Goal: Task Accomplishment & Management: Use online tool/utility

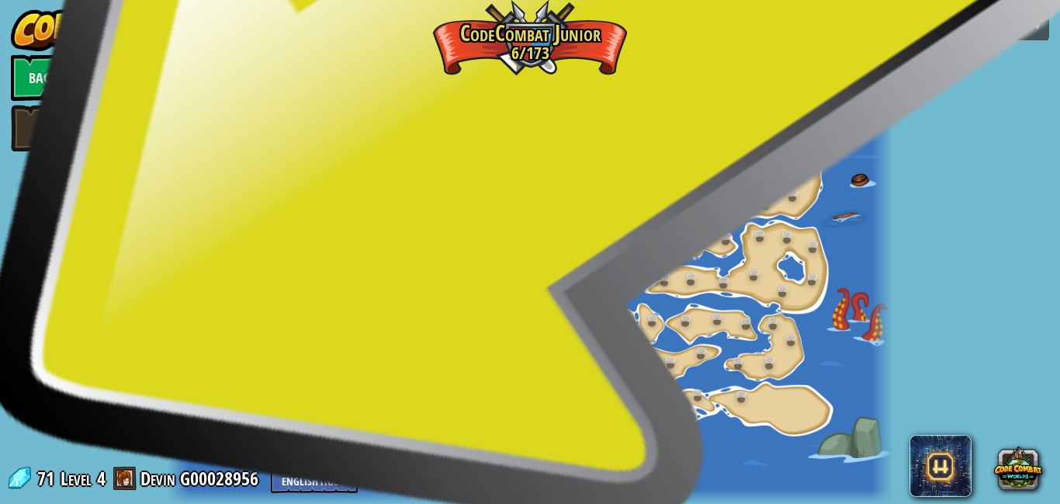
click at [466, 87] on link at bounding box center [472, 77] width 31 height 31
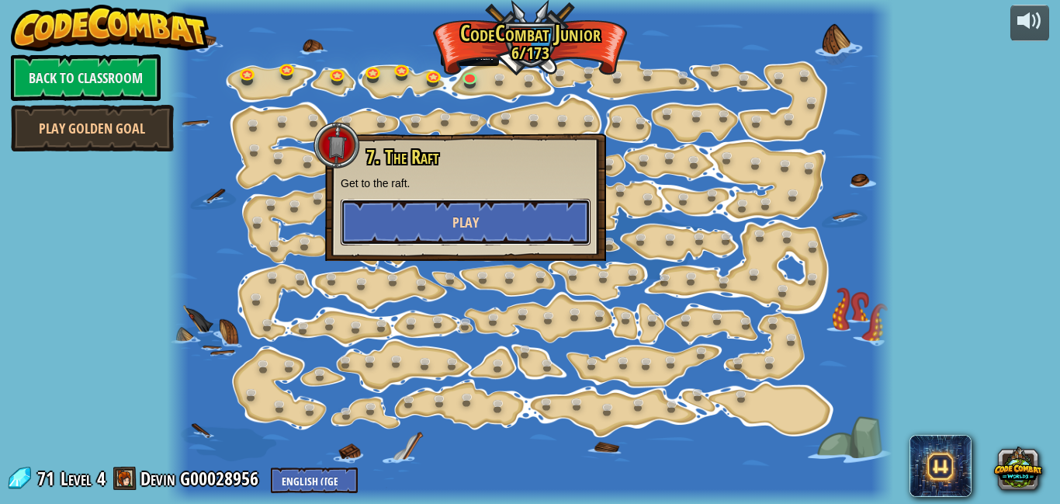
click at [474, 220] on span "Play" at bounding box center [465, 222] width 26 height 19
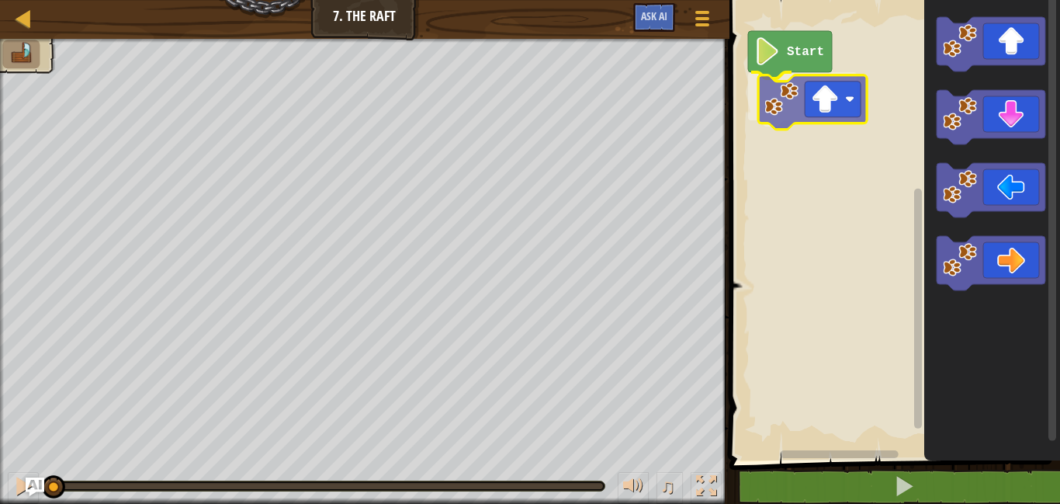
click at [831, 102] on div "Start" at bounding box center [892, 226] width 335 height 468
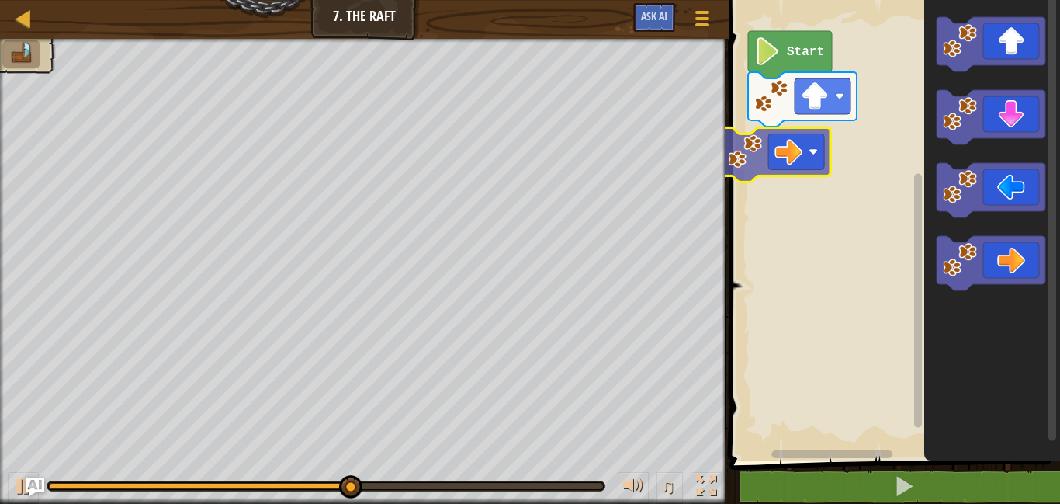
click at [809, 131] on div "Start" at bounding box center [892, 226] width 335 height 468
click at [809, 131] on icon "Blockly Workspace" at bounding box center [776, 154] width 109 height 54
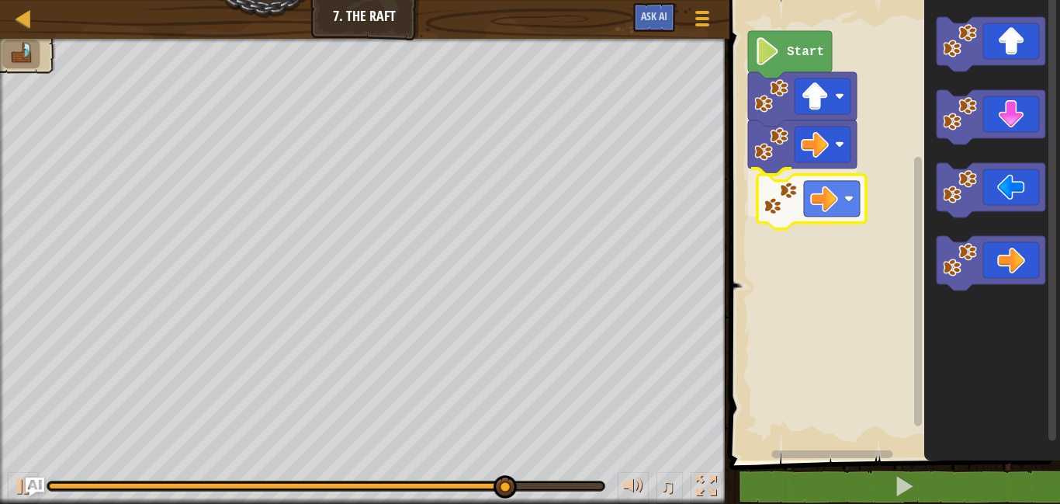
click at [838, 194] on div "Start" at bounding box center [892, 226] width 335 height 468
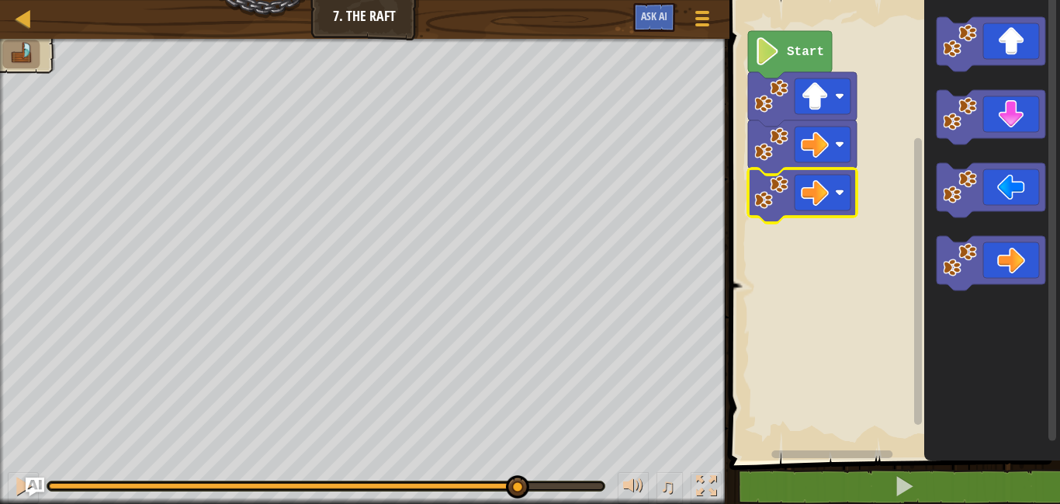
click at [781, 54] on icon "Blockly Workspace" at bounding box center [790, 54] width 84 height 47
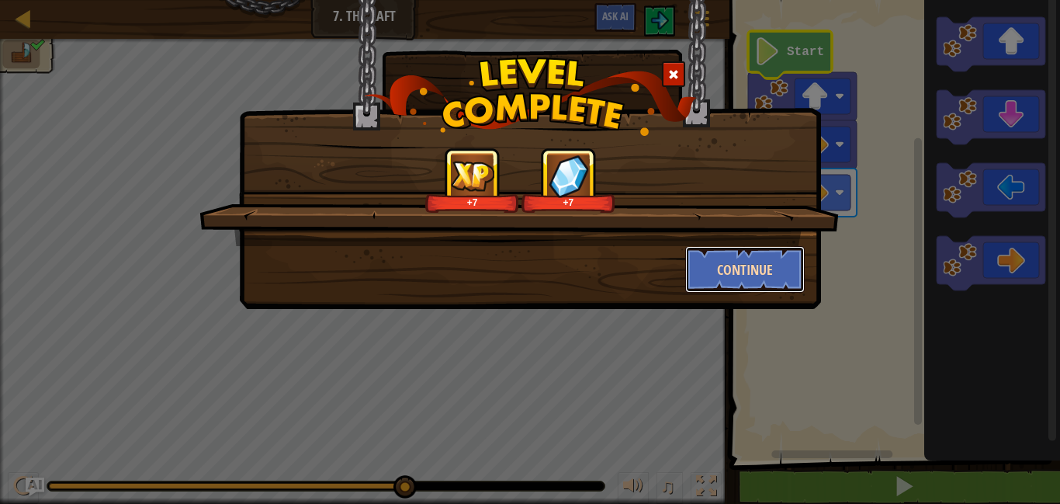
click at [761, 272] on button "Continue" at bounding box center [745, 269] width 120 height 47
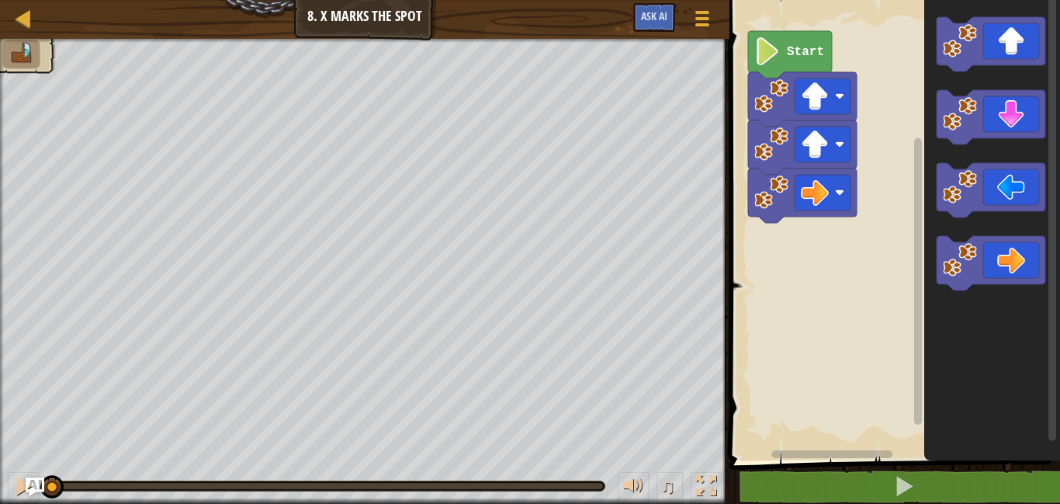
click at [761, 272] on rect "Blockly Workspace" at bounding box center [892, 226] width 335 height 468
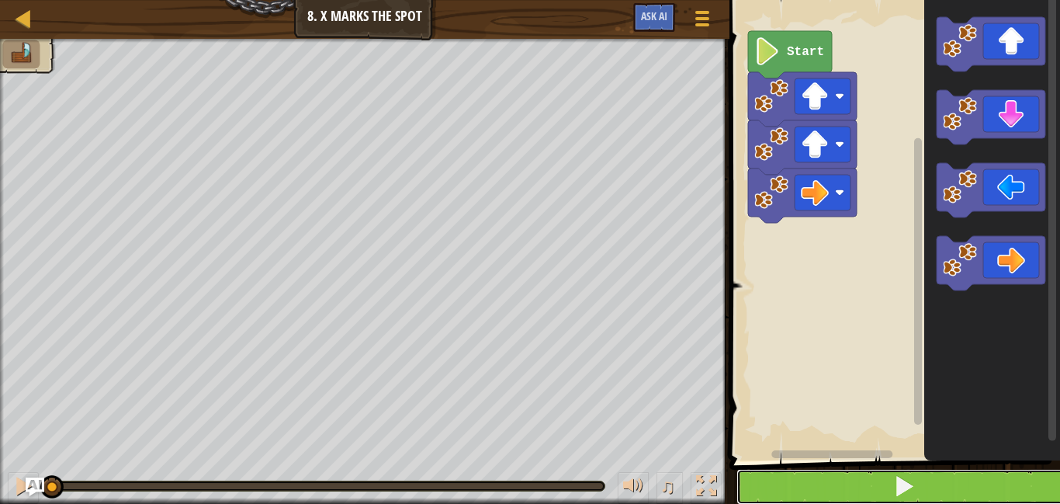
click at [900, 487] on span at bounding box center [904, 486] width 22 height 22
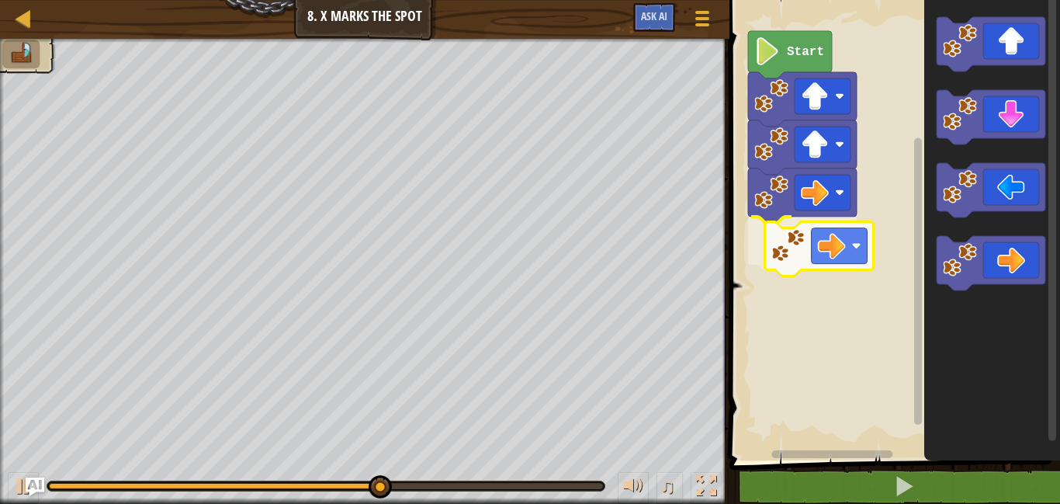
click at [844, 257] on div "Start" at bounding box center [892, 226] width 335 height 468
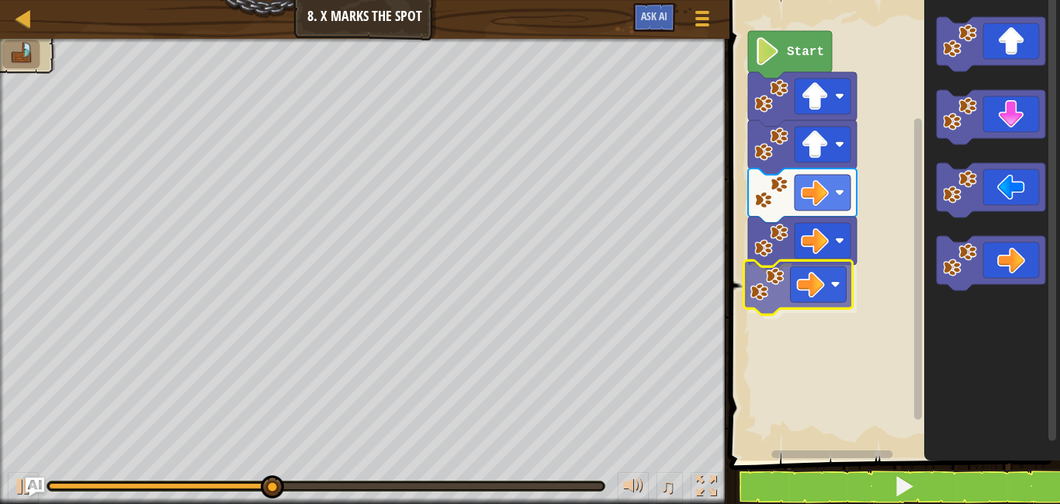
click at [783, 291] on div "Start" at bounding box center [892, 226] width 335 height 468
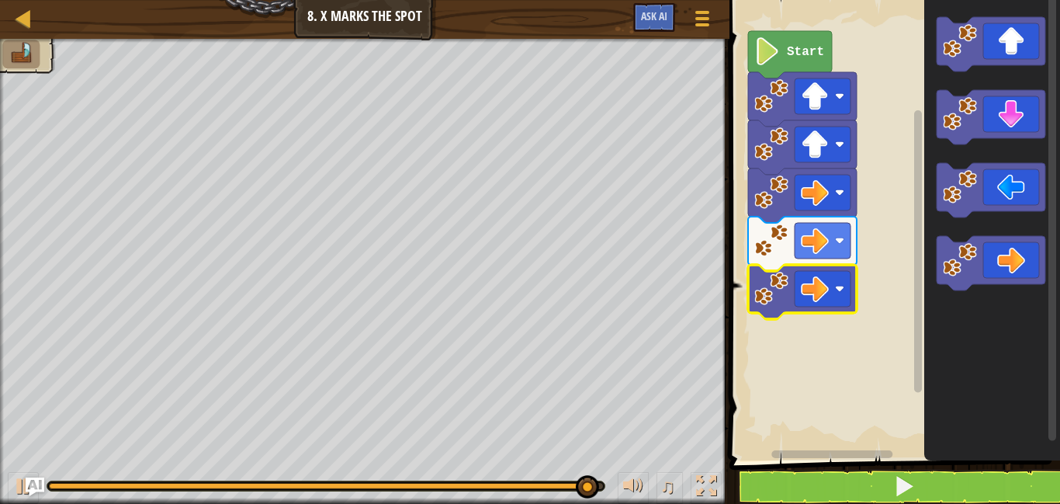
click at [770, 57] on image "Blockly Workspace" at bounding box center [767, 51] width 26 height 28
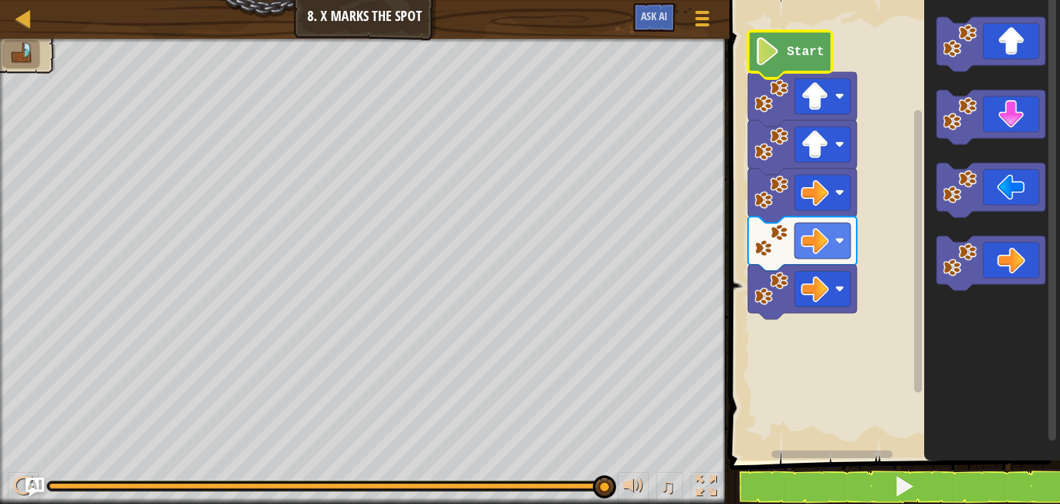
click at [770, 57] on image "Blockly Workspace" at bounding box center [767, 51] width 26 height 28
drag, startPoint x: 614, startPoint y: 488, endPoint x: 595, endPoint y: 483, distance: 19.4
click at [595, 483] on div "♫" at bounding box center [365, 482] width 730 height 47
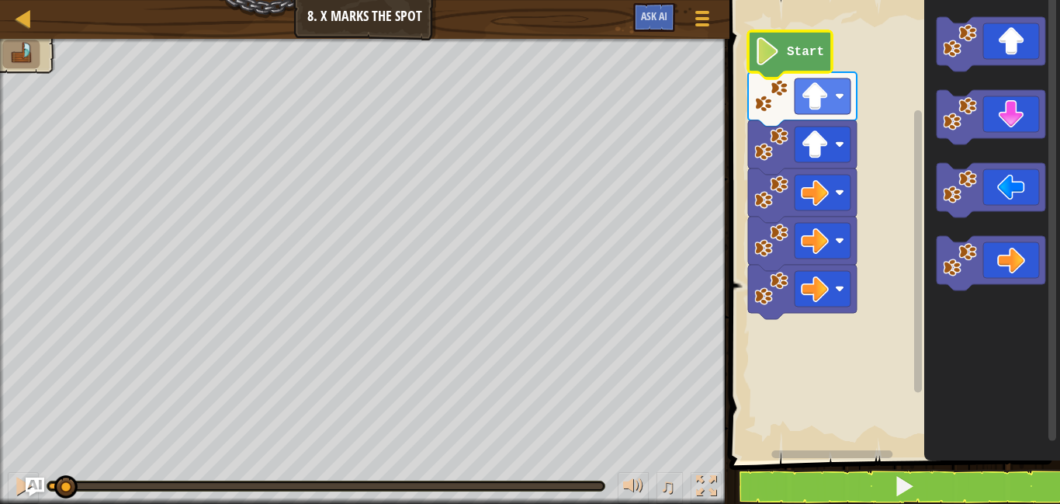
drag, startPoint x: 602, startPoint y: 482, endPoint x: 64, endPoint y: 540, distance: 541.8
click at [64, 0] on html "Map Junior 8. X Marks the Spot Game Menu Ask AI 1 ההההההההההההההההההההההההההההה…" at bounding box center [530, 0] width 1060 height 0
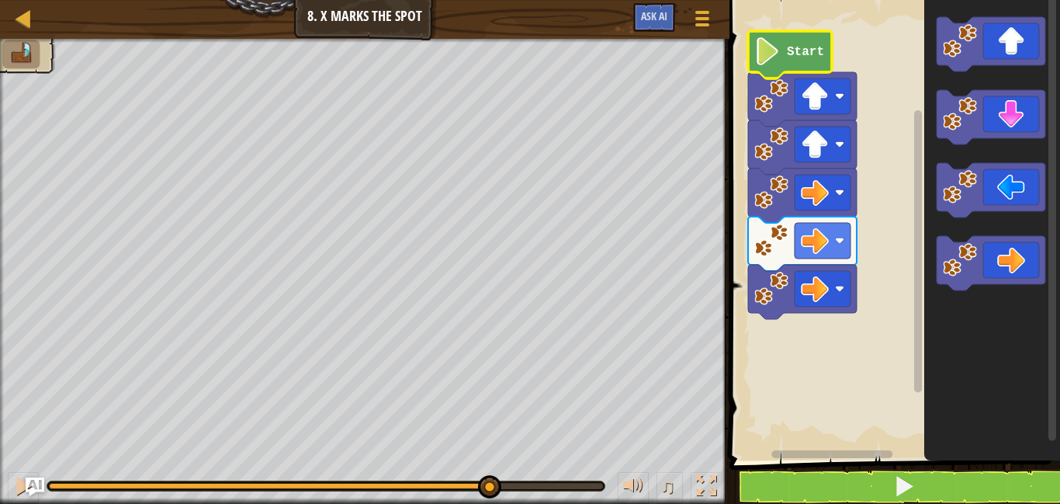
drag, startPoint x: 59, startPoint y: 489, endPoint x: 489, endPoint y: 471, distance: 430.3
click at [489, 471] on div "♫" at bounding box center [365, 482] width 730 height 47
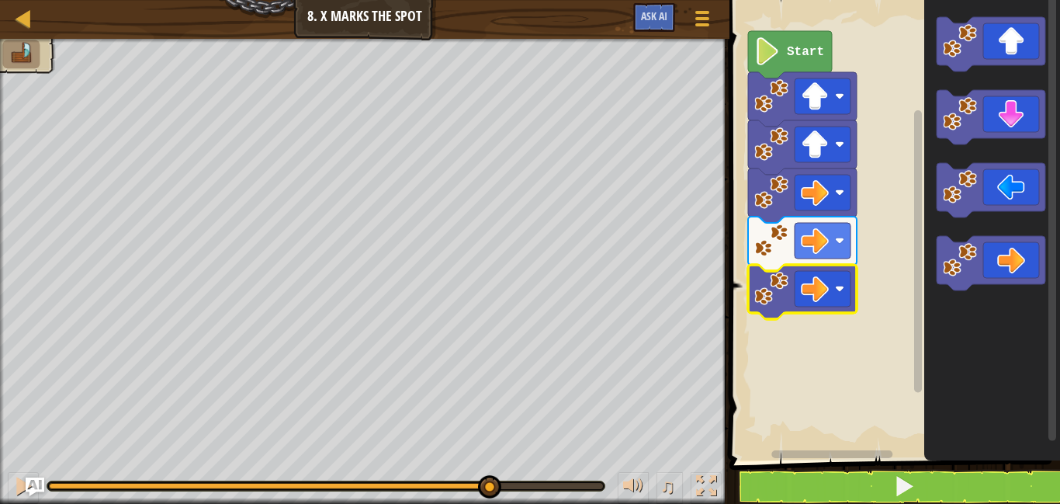
click at [796, 55] on text "Start" at bounding box center [805, 52] width 37 height 14
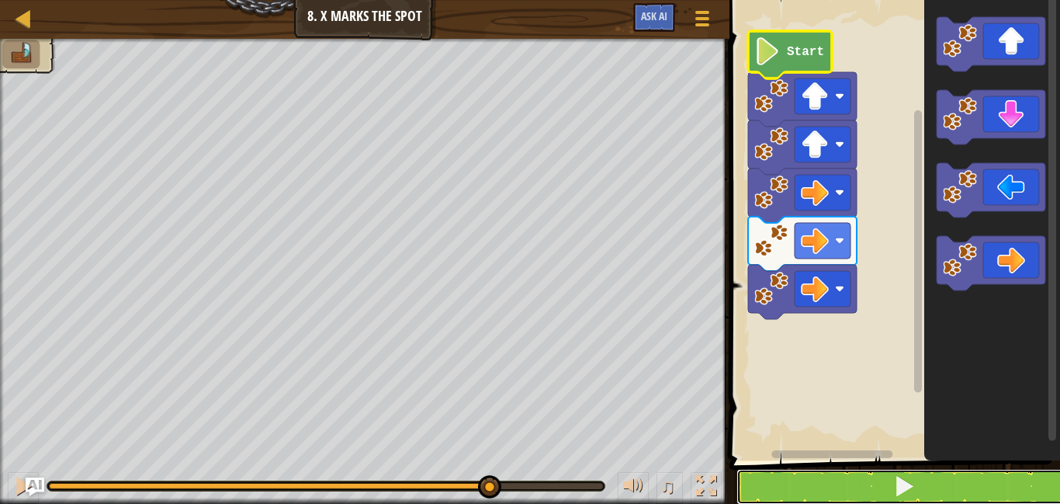
click at [945, 491] on button at bounding box center [904, 487] width 335 height 36
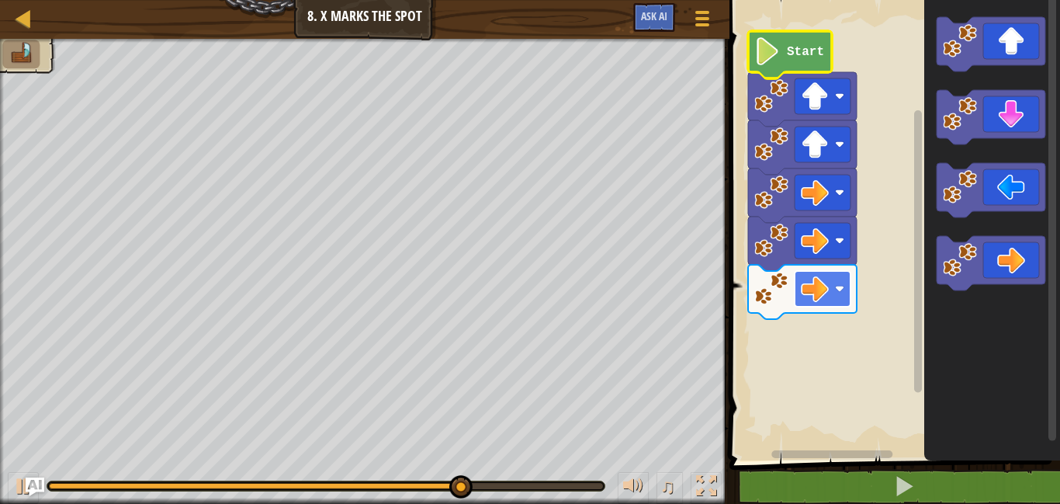
click at [825, 271] on rect "Blockly Workspace" at bounding box center [823, 289] width 56 height 36
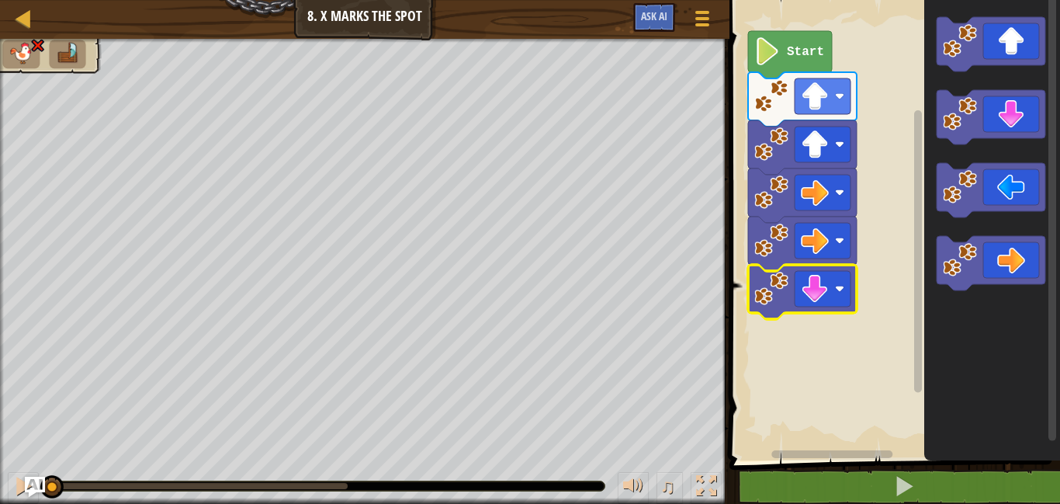
drag, startPoint x: 356, startPoint y: 477, endPoint x: 36, endPoint y: 490, distance: 320.8
click at [36, 490] on div "Map Junior 8. X Marks the Spot Game Menu Ask AI 1 ההההההההההההההההההההההההההההה…" at bounding box center [530, 252] width 1060 height 504
click at [802, 278] on image "Blockly Workspace" at bounding box center [815, 289] width 28 height 28
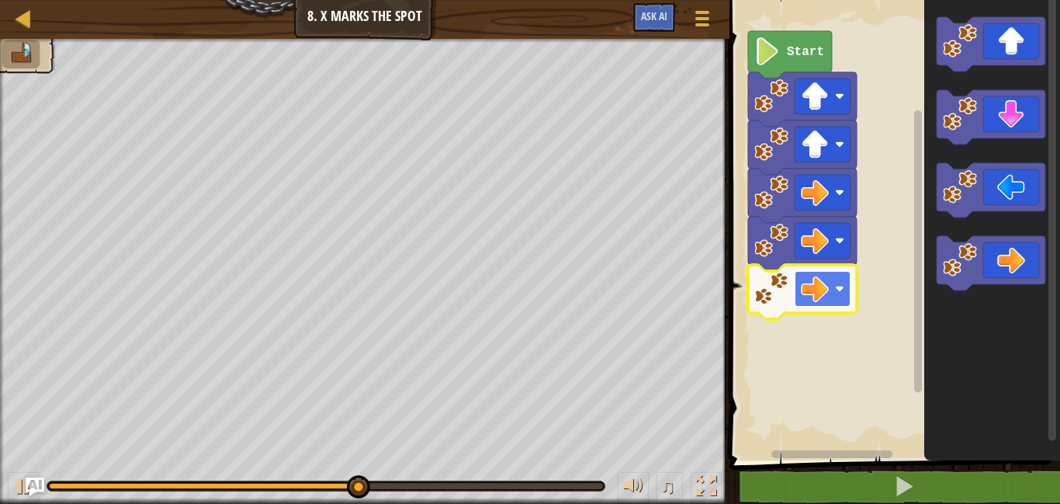
click at [810, 294] on image "Blockly Workspace" at bounding box center [815, 289] width 28 height 28
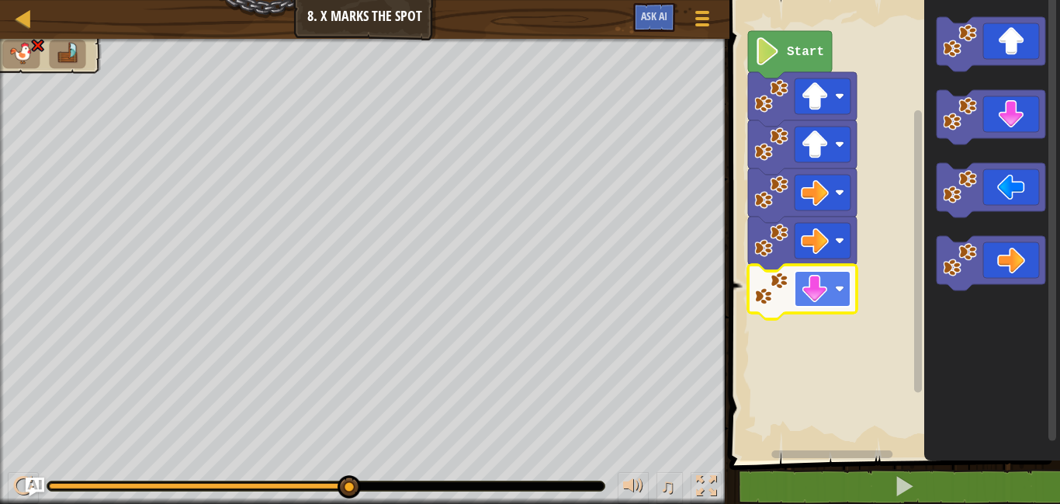
click at [826, 296] on image "Blockly Workspace" at bounding box center [815, 289] width 28 height 28
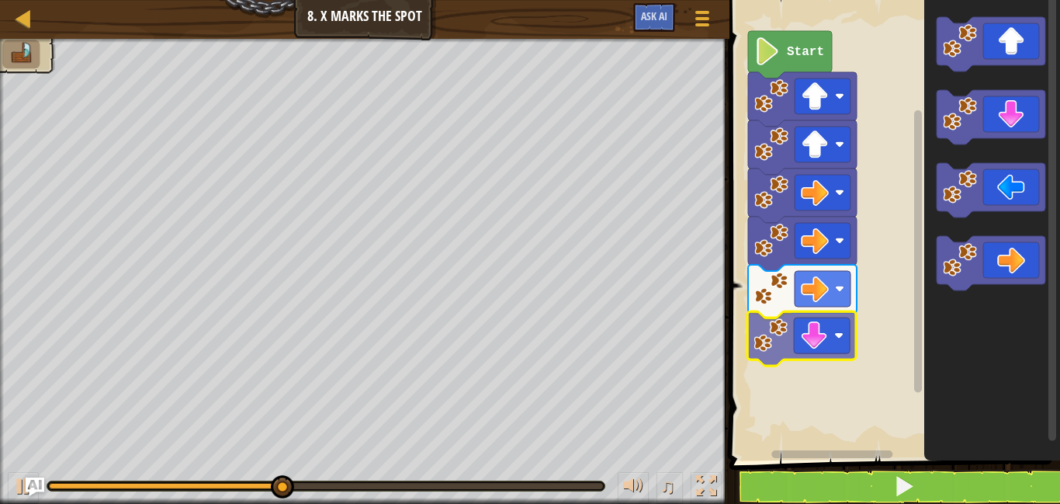
click at [813, 334] on div "Start" at bounding box center [892, 226] width 335 height 468
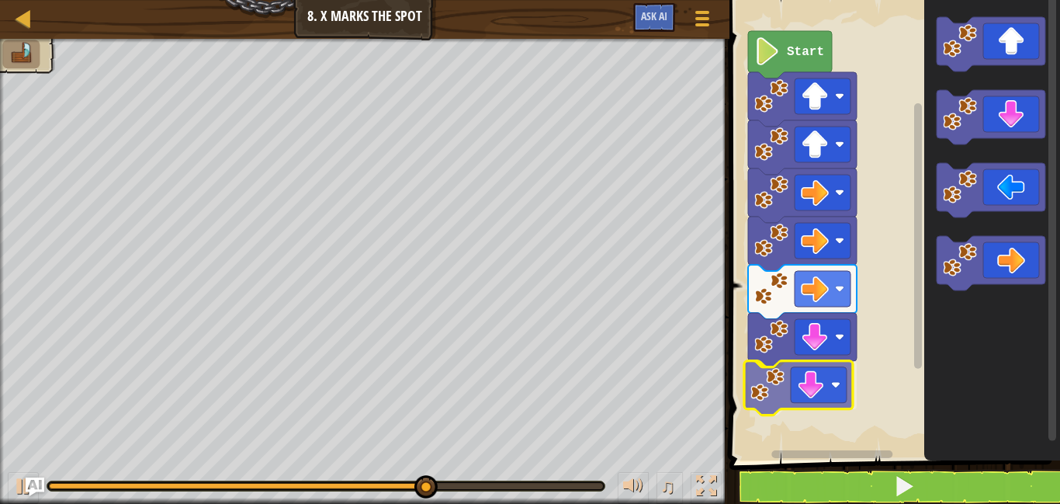
click at [817, 386] on div "Start" at bounding box center [892, 226] width 335 height 468
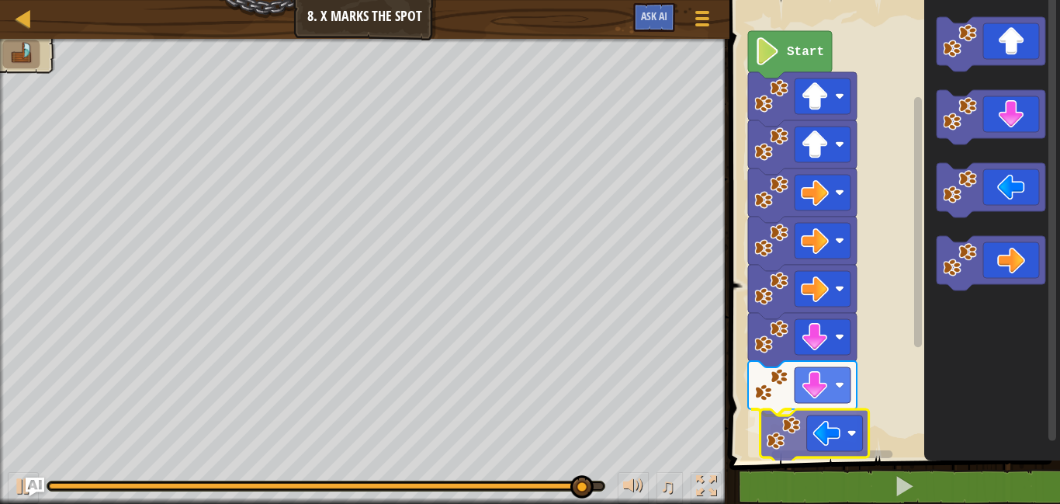
click at [813, 439] on div "Start" at bounding box center [892, 226] width 335 height 468
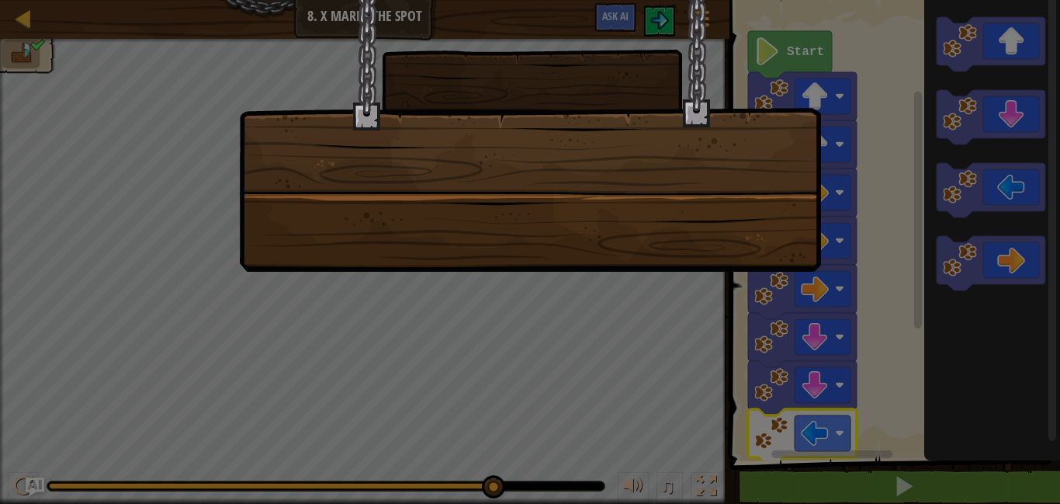
click at [774, 279] on div at bounding box center [530, 252] width 1060 height 504
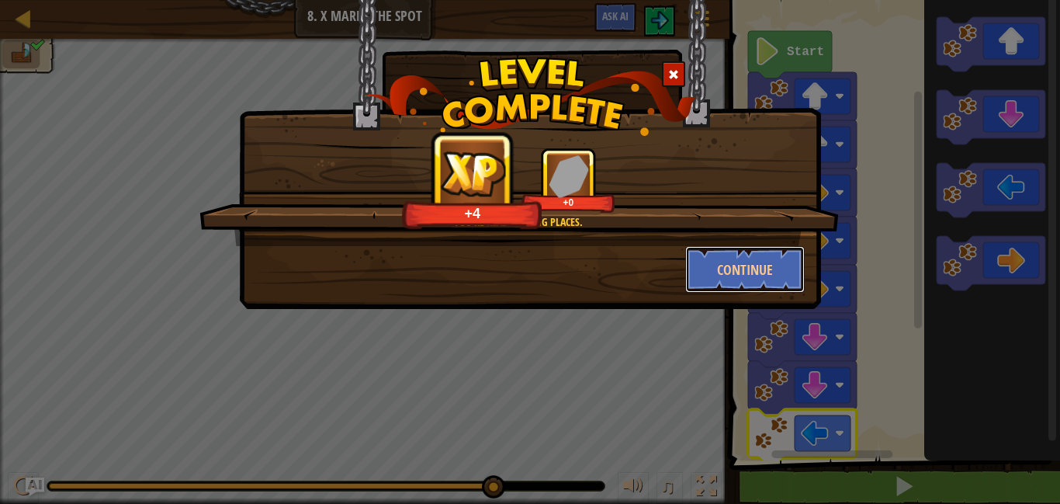
click at [774, 279] on button "Continue" at bounding box center [745, 269] width 120 height 47
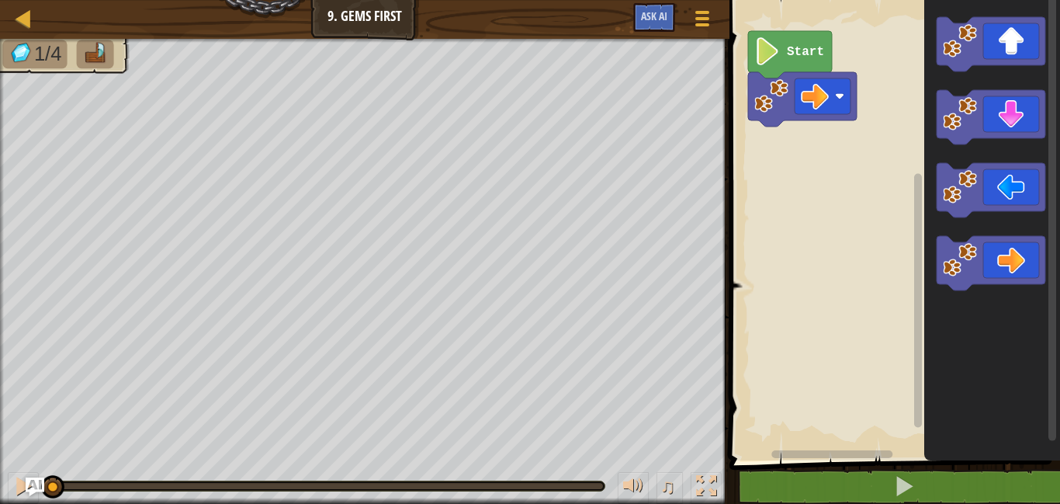
click at [971, 259] on icon "Blockly Workspace" at bounding box center [992, 226] width 136 height 468
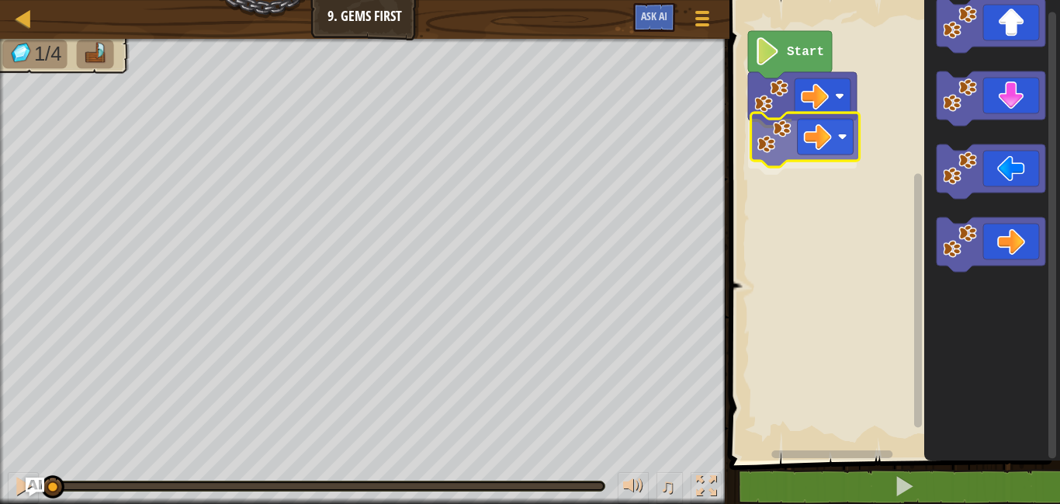
click at [785, 155] on div "Start" at bounding box center [892, 226] width 335 height 468
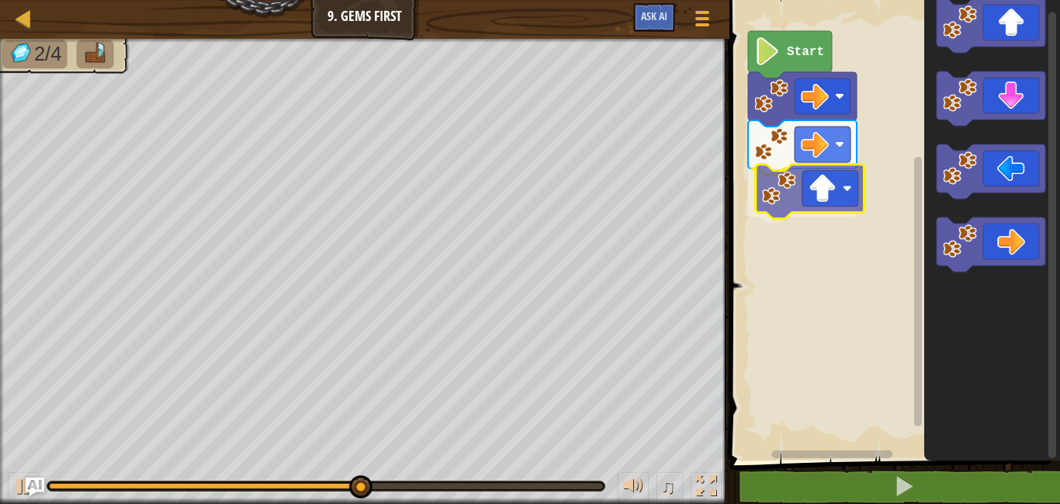
click at [770, 206] on div "Start" at bounding box center [892, 226] width 335 height 468
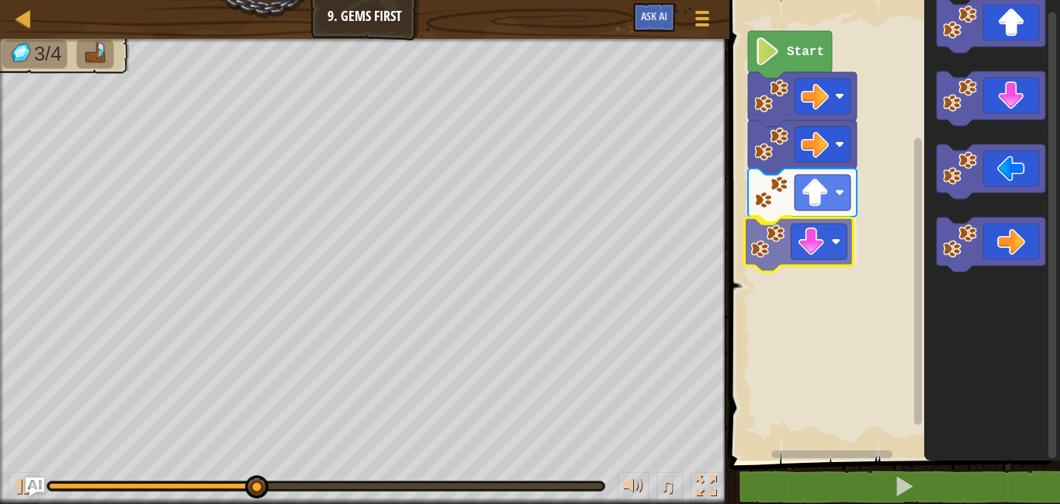
click at [810, 235] on div "Start" at bounding box center [892, 226] width 335 height 468
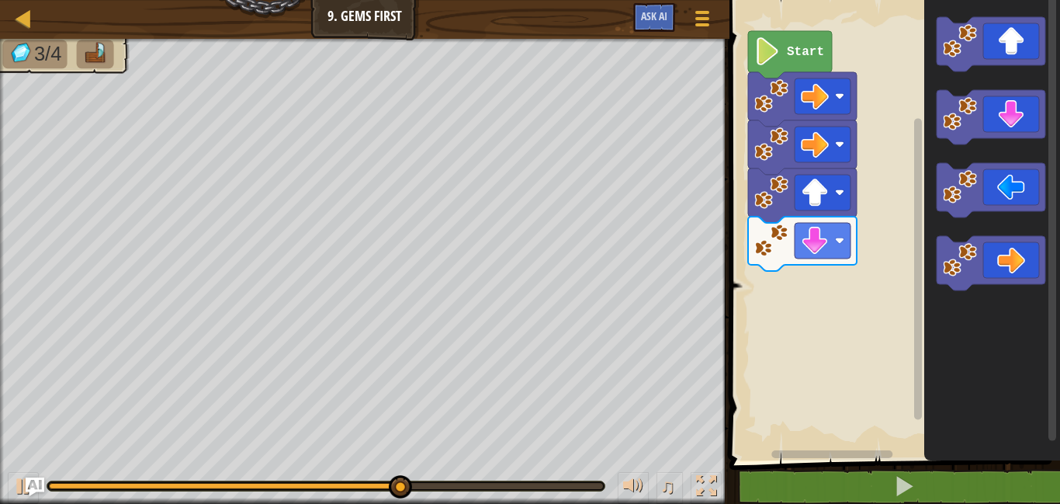
click at [752, 260] on div "Start" at bounding box center [892, 226] width 335 height 468
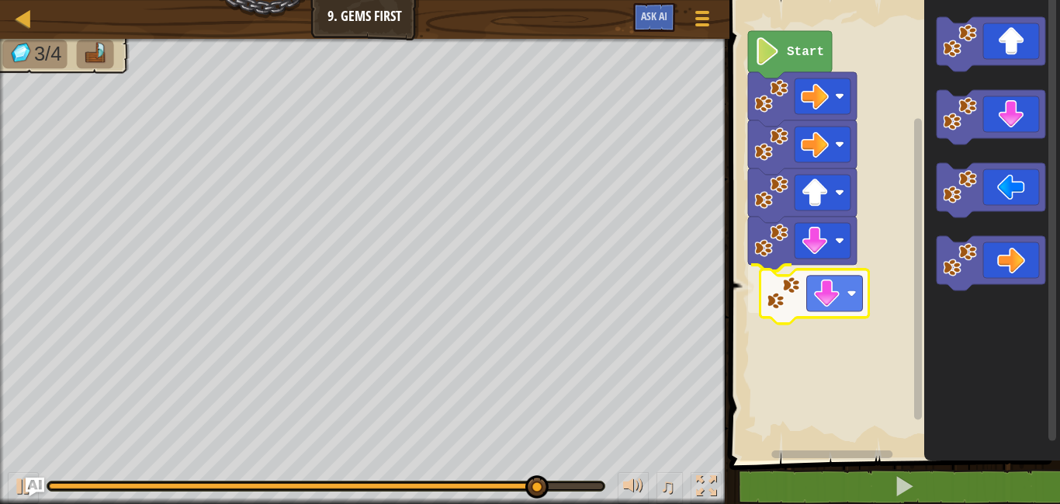
click at [782, 311] on div "Start" at bounding box center [892, 226] width 335 height 468
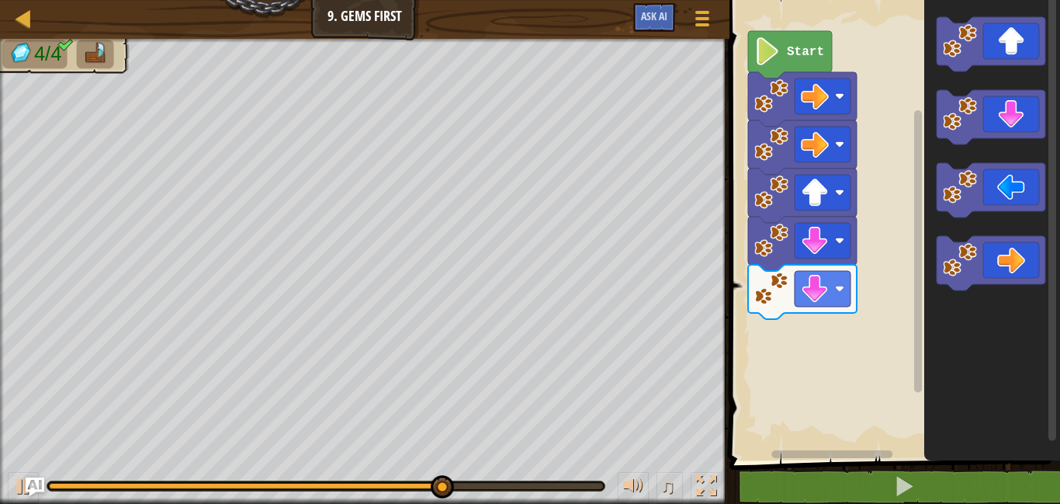
click at [1008, 264] on icon "Blockly Workspace" at bounding box center [991, 263] width 109 height 54
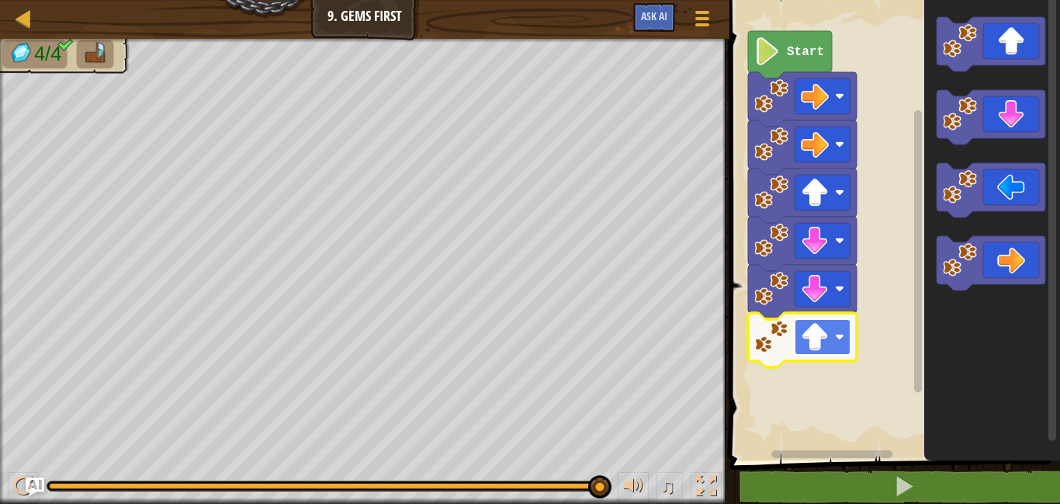
click at [825, 339] on image "Blockly Workspace" at bounding box center [815, 337] width 28 height 28
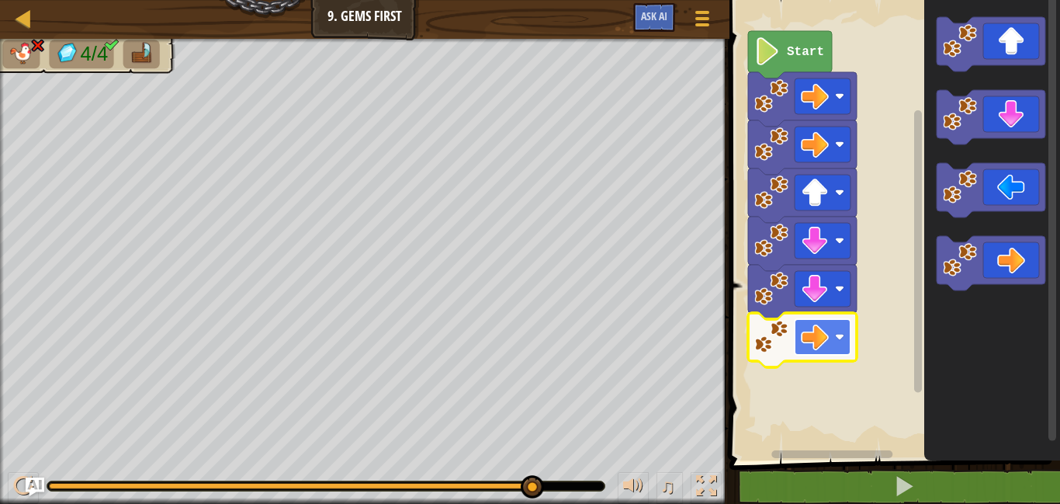
click at [823, 330] on image "Blockly Workspace" at bounding box center [815, 337] width 28 height 28
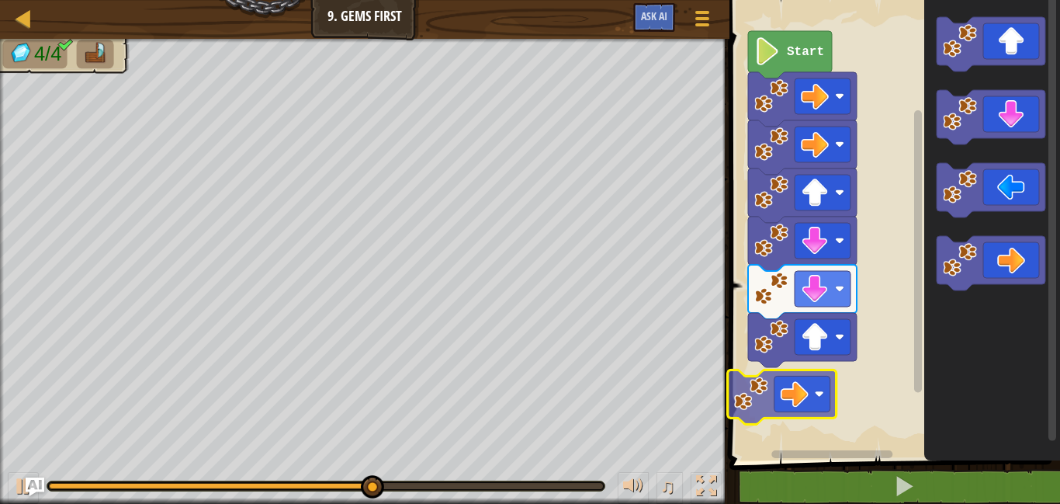
click at [826, 398] on div "Start" at bounding box center [892, 226] width 335 height 468
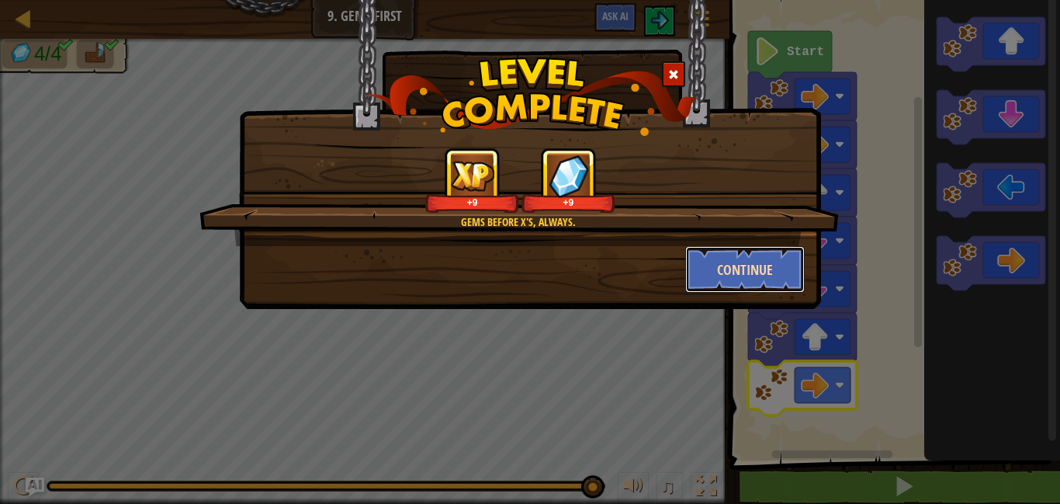
click at [751, 262] on button "Continue" at bounding box center [745, 269] width 120 height 47
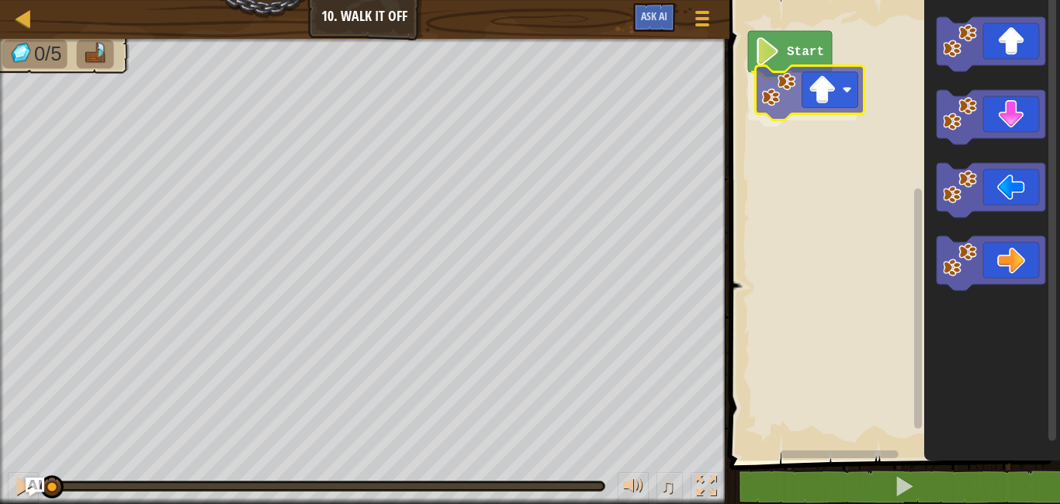
click at [793, 102] on div "Start" at bounding box center [892, 226] width 335 height 468
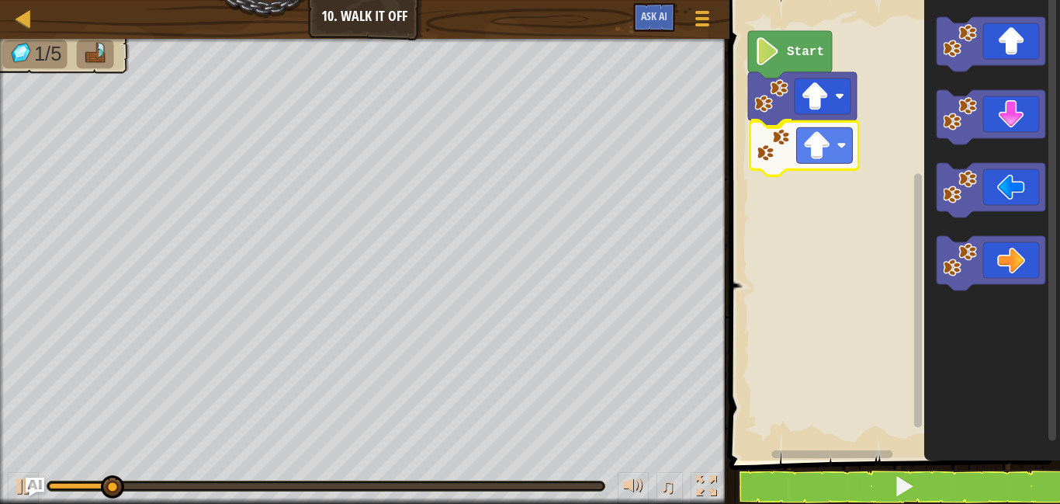
click at [818, 133] on div "Start" at bounding box center [892, 226] width 335 height 468
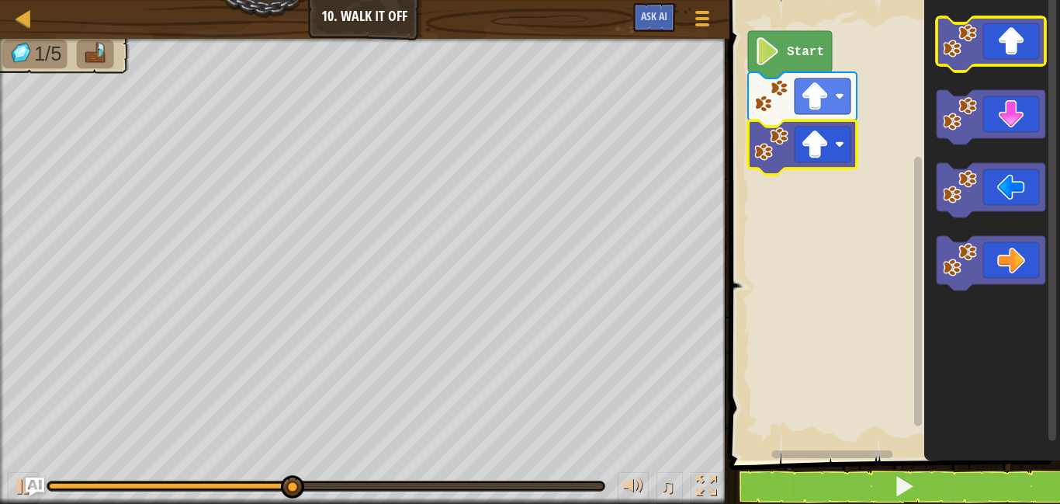
click at [1000, 44] on icon "Blockly Workspace" at bounding box center [991, 44] width 109 height 54
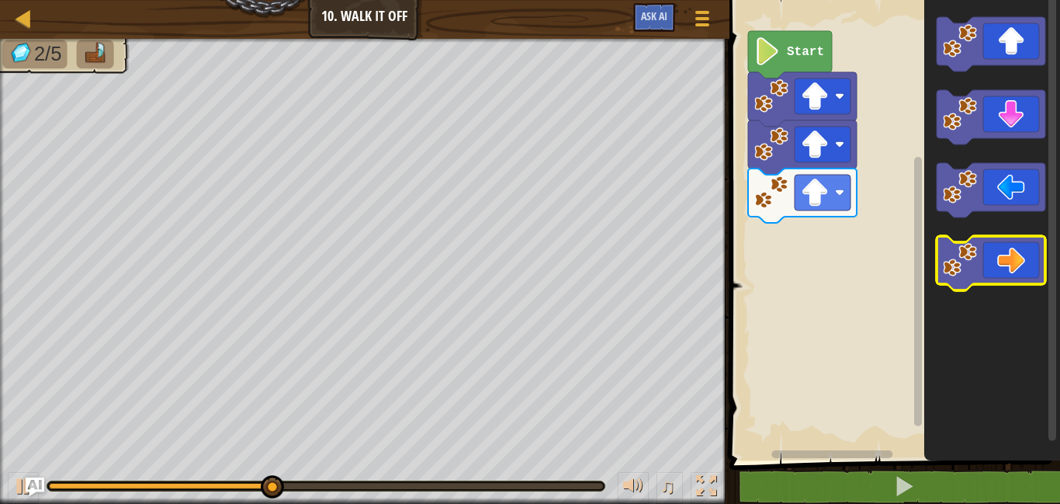
click at [983, 248] on icon "Blockly Workspace" at bounding box center [991, 263] width 109 height 54
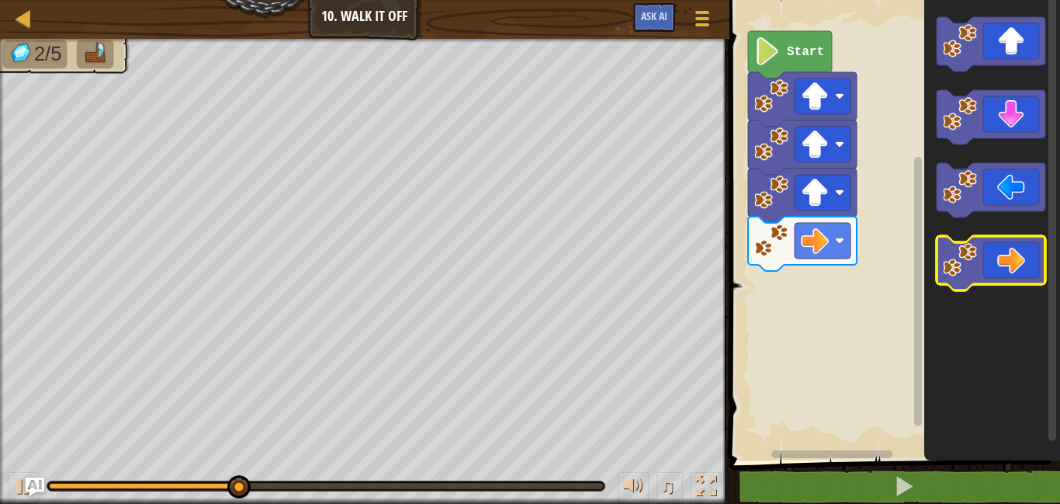
click at [983, 248] on icon "Blockly Workspace" at bounding box center [991, 263] width 109 height 54
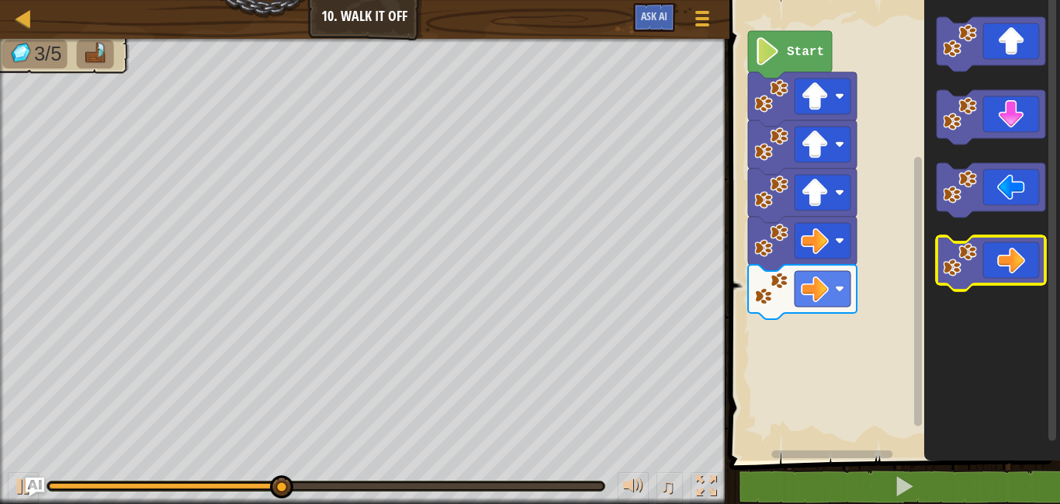
click at [983, 248] on icon "Blockly Workspace" at bounding box center [991, 263] width 109 height 54
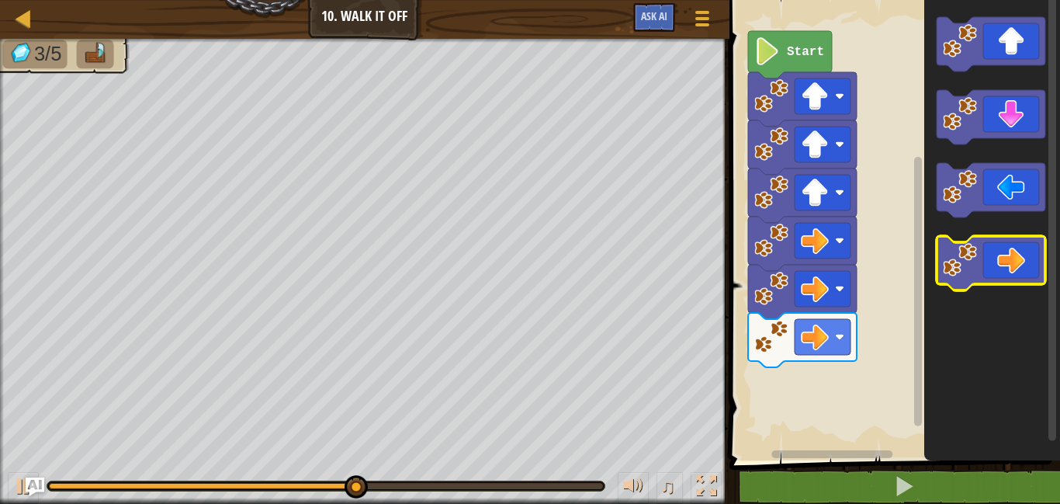
click at [983, 248] on icon "Blockly Workspace" at bounding box center [991, 263] width 109 height 54
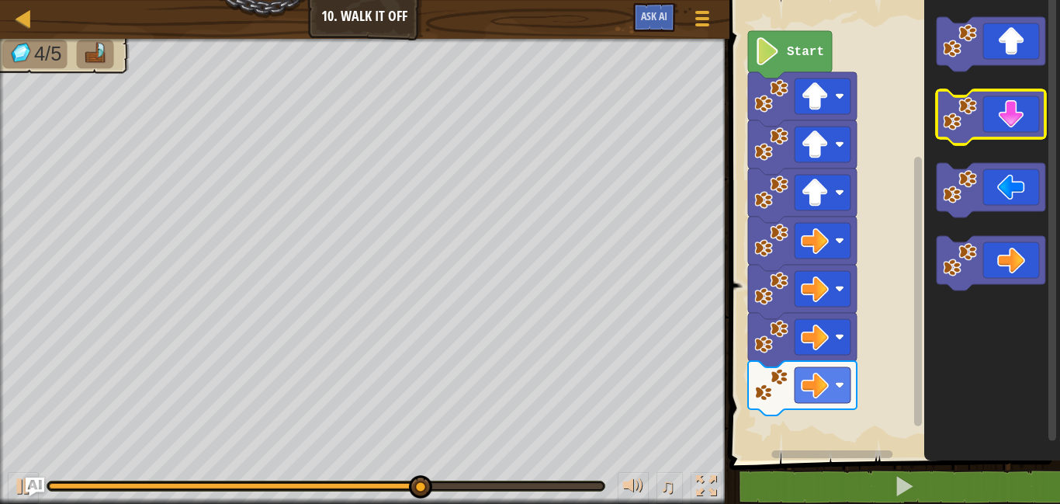
click at [995, 128] on icon "Blockly Workspace" at bounding box center [991, 117] width 109 height 54
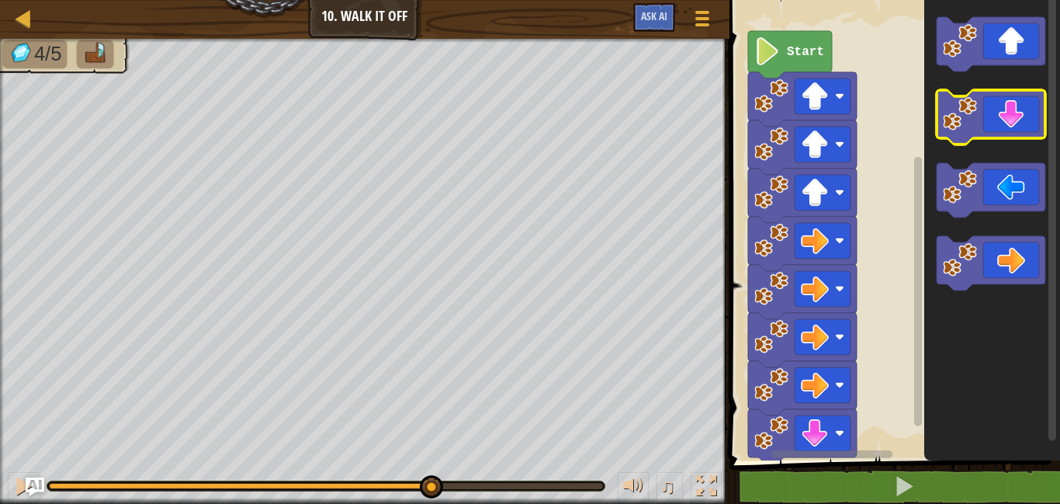
click at [995, 128] on icon "Blockly Workspace" at bounding box center [991, 117] width 109 height 54
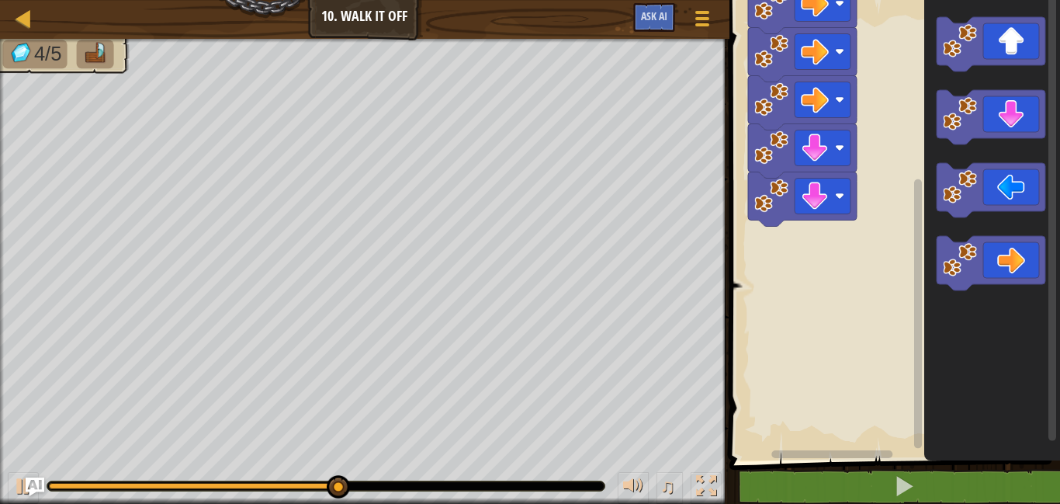
click at [902, 324] on div "Start" at bounding box center [892, 226] width 335 height 468
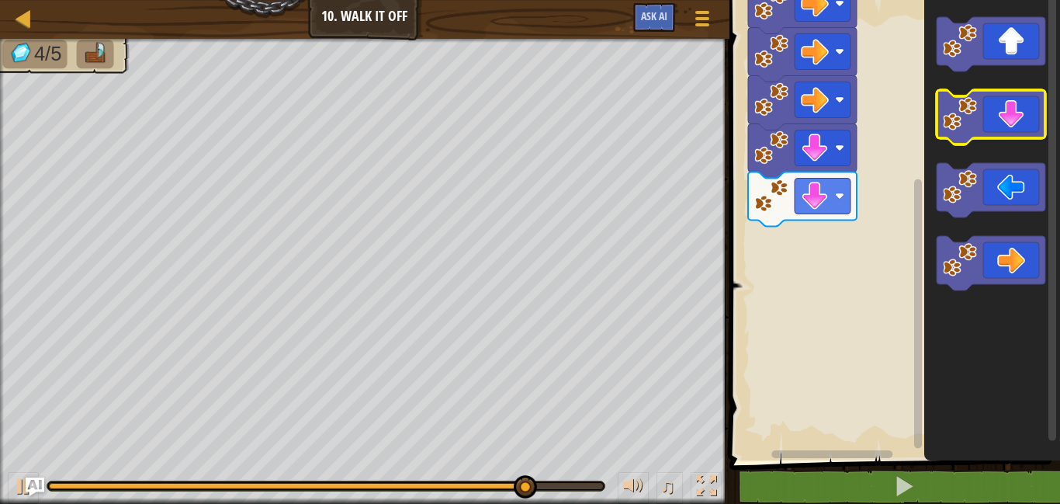
click at [1019, 109] on icon "Blockly Workspace" at bounding box center [991, 117] width 109 height 54
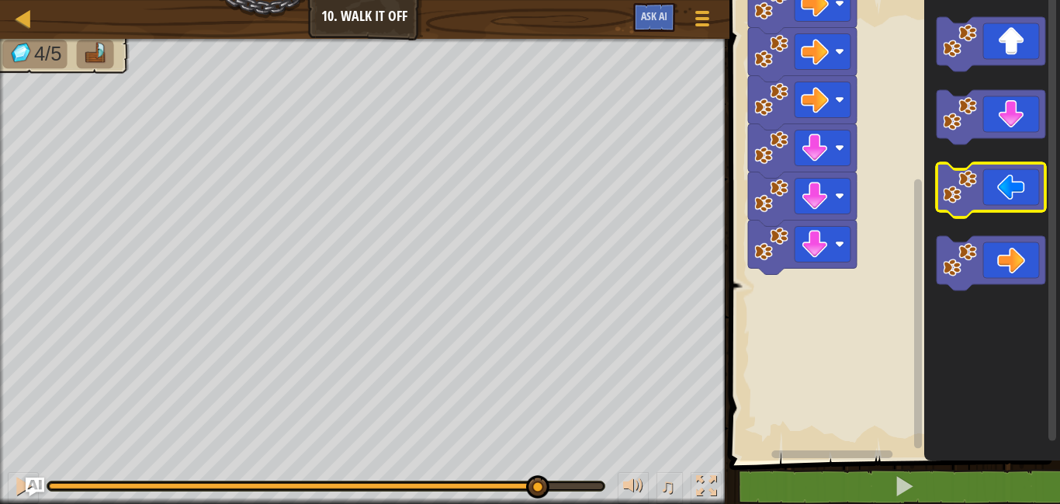
click at [1014, 179] on icon "Blockly Workspace" at bounding box center [991, 190] width 109 height 54
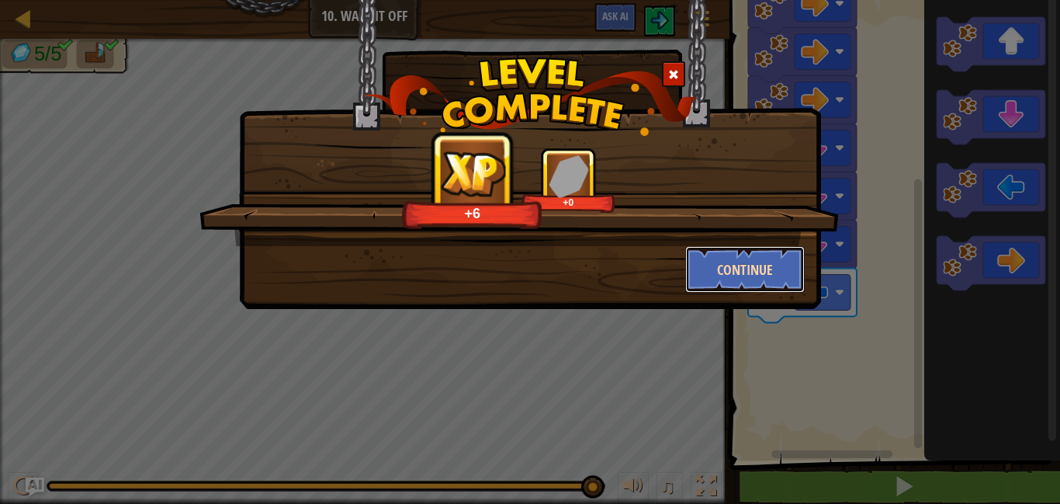
click at [790, 276] on button "Continue" at bounding box center [745, 269] width 120 height 47
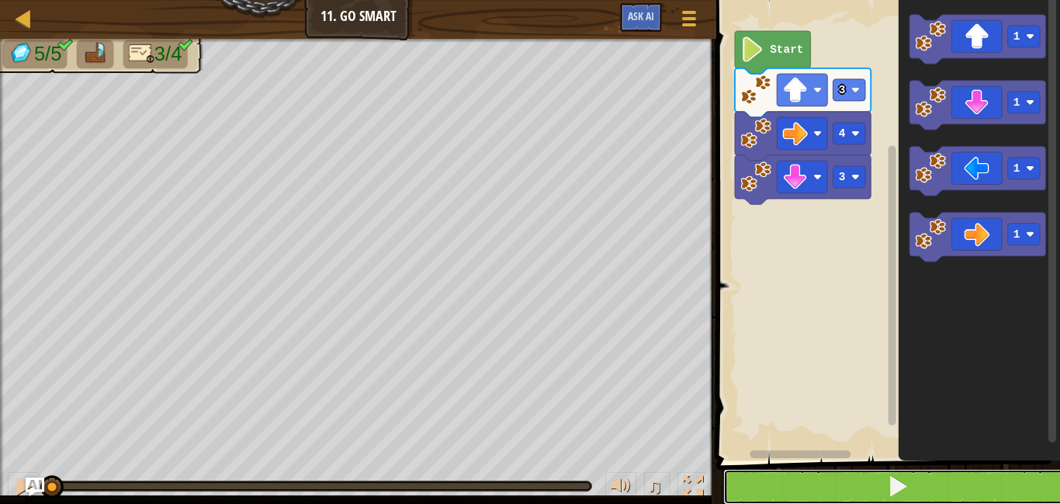
click at [826, 493] on button at bounding box center [897, 487] width 348 height 36
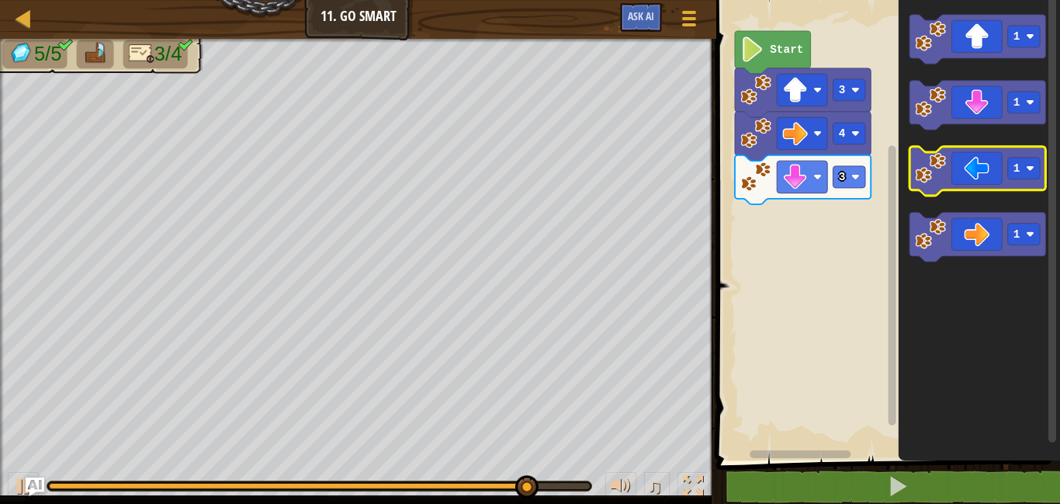
click at [938, 192] on icon "Blockly Workspace" at bounding box center [978, 171] width 136 height 49
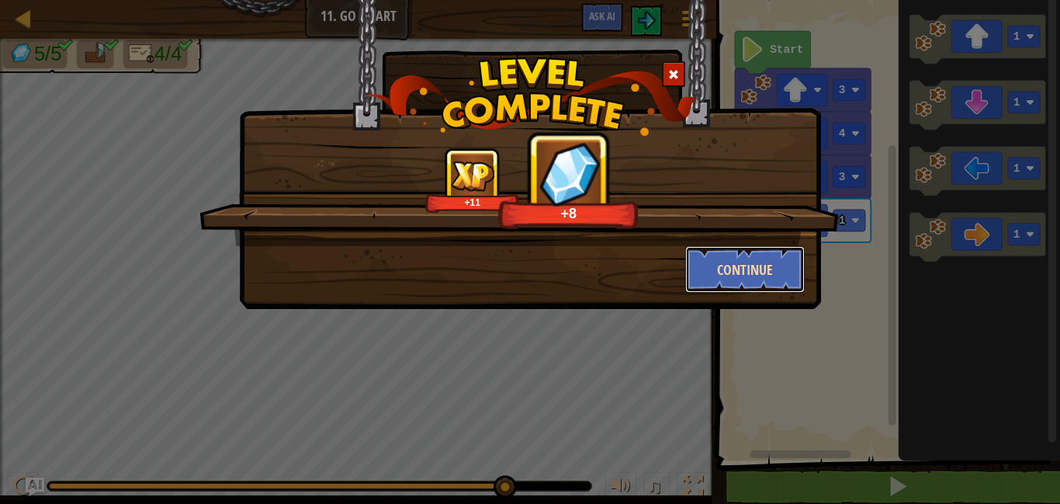
click at [790, 279] on button "Continue" at bounding box center [745, 269] width 120 height 47
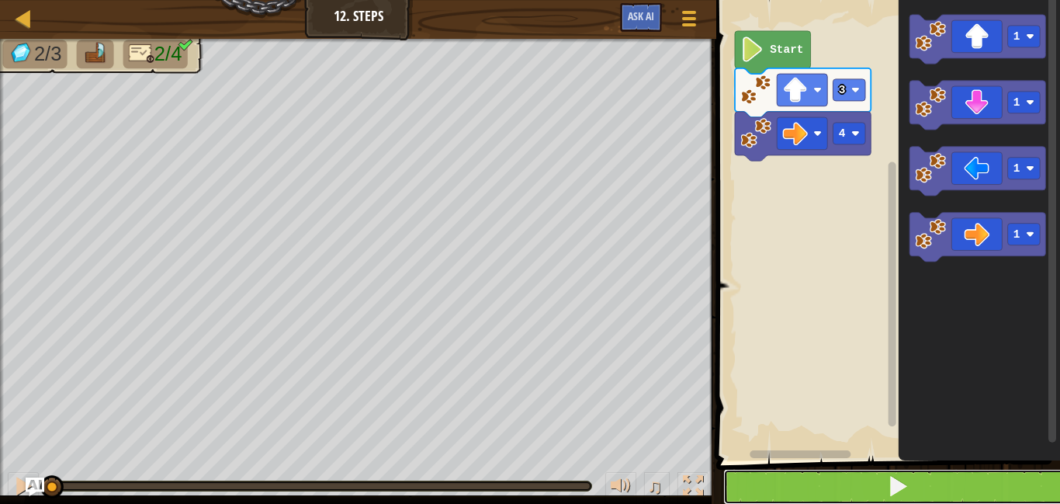
click at [726, 496] on button at bounding box center [897, 487] width 348 height 36
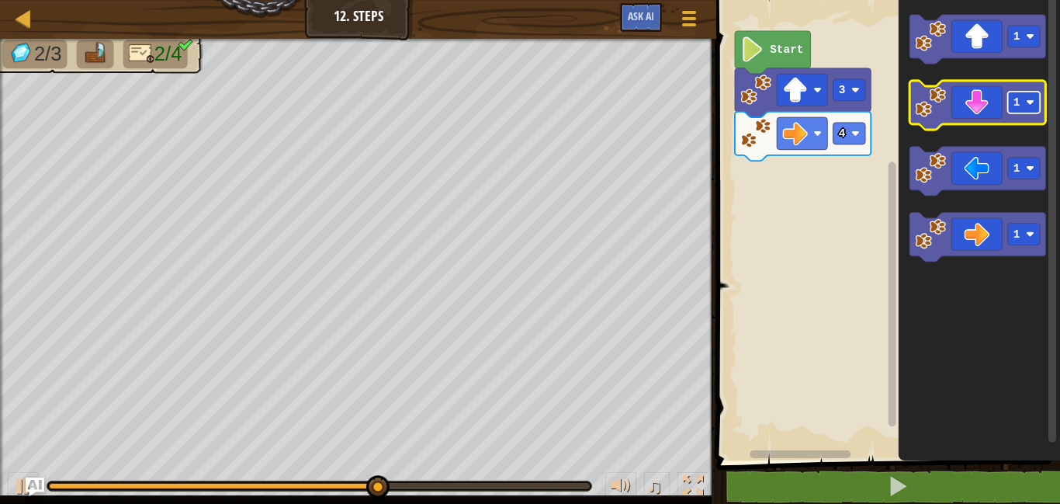
click at [1021, 108] on rect "Blockly Workspace" at bounding box center [1024, 103] width 33 height 22
click at [983, 113] on icon "Blockly Workspace" at bounding box center [978, 105] width 136 height 49
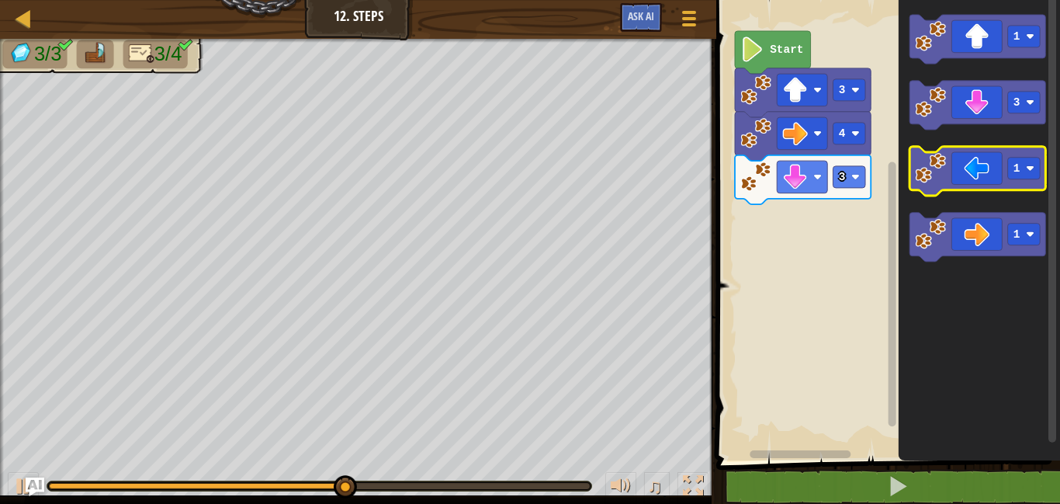
click at [992, 182] on icon "Blockly Workspace" at bounding box center [978, 171] width 136 height 49
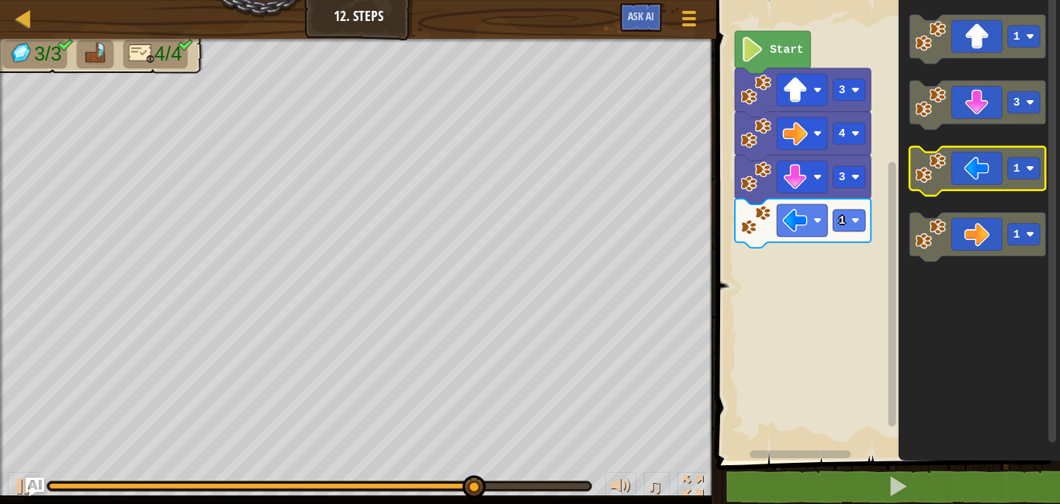
click at [952, 167] on icon "Blockly Workspace" at bounding box center [978, 171] width 136 height 49
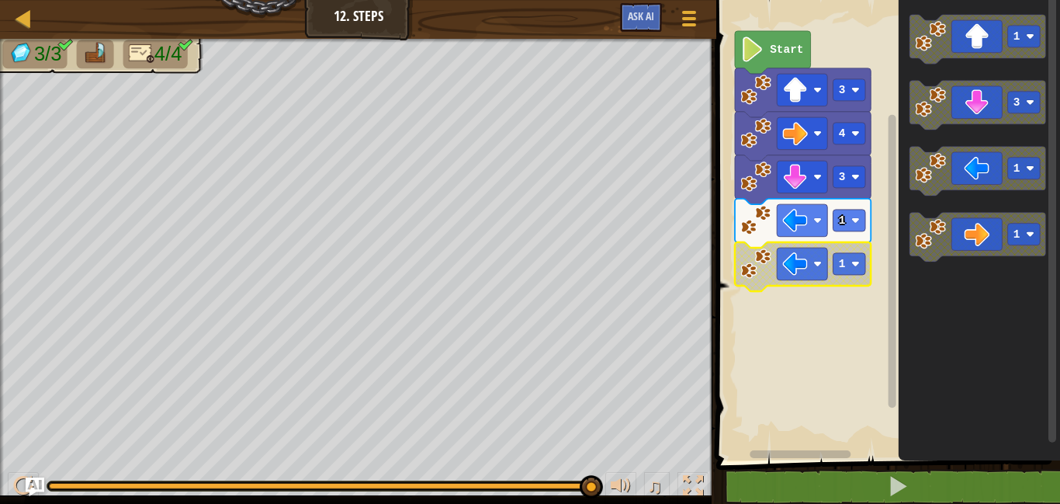
click at [787, 366] on rect "Blockly Workspace" at bounding box center [886, 226] width 348 height 468
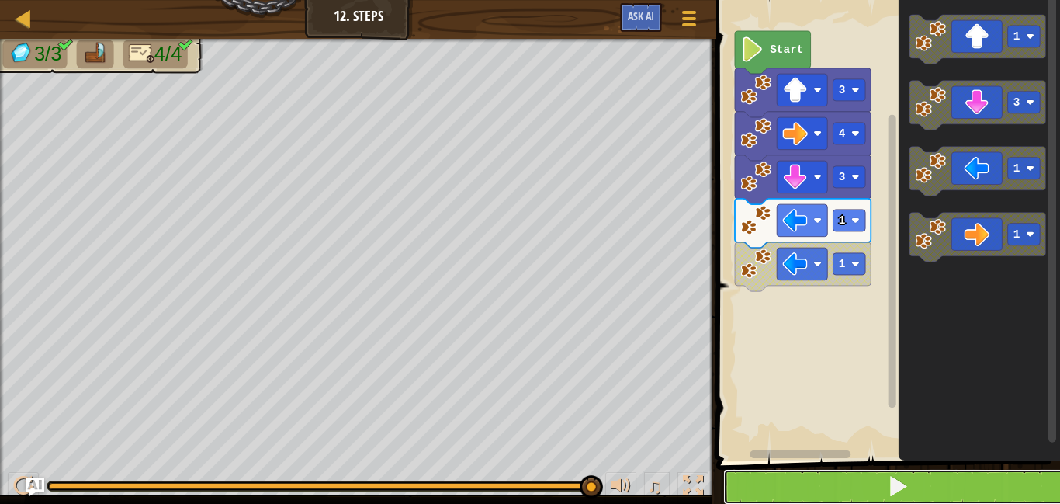
click at [836, 470] on button at bounding box center [897, 487] width 348 height 36
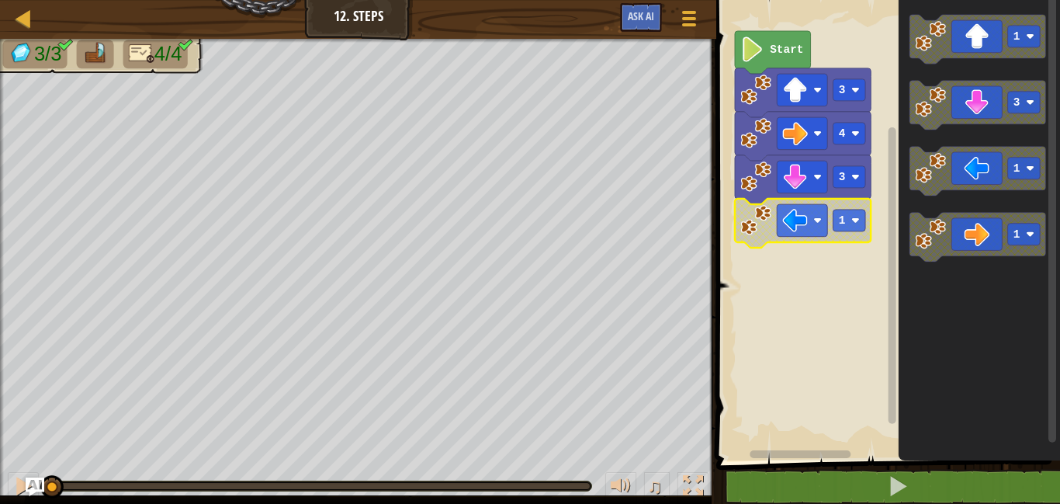
click at [850, 293] on rect "Blockly Workspace" at bounding box center [886, 226] width 348 height 468
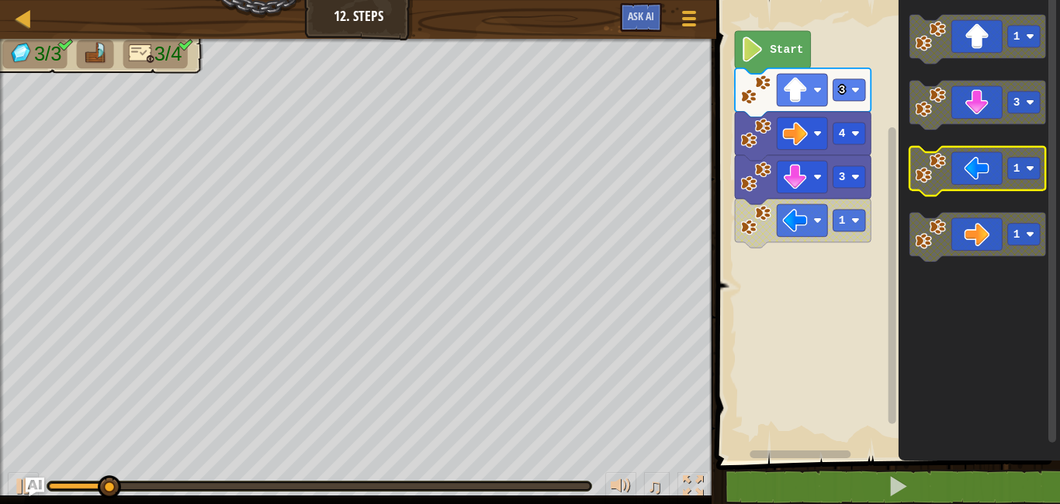
click at [993, 152] on icon "Blockly Workspace" at bounding box center [978, 171] width 136 height 49
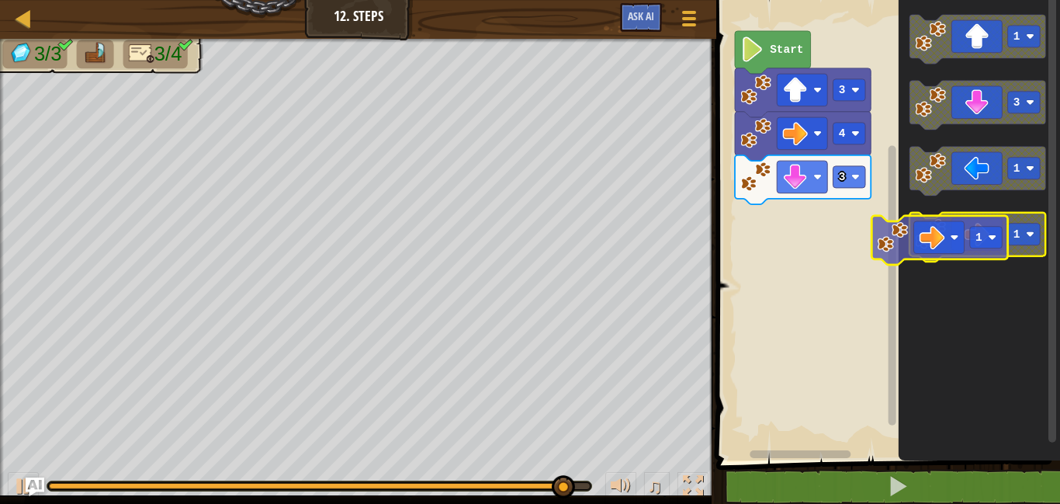
click at [924, 231] on g "1" at bounding box center [978, 237] width 136 height 49
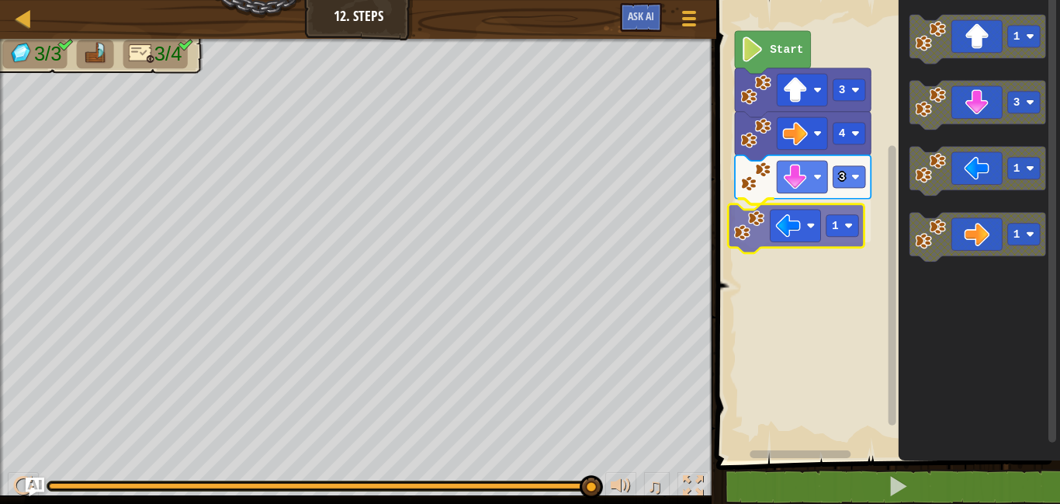
click at [771, 217] on div "4 3 1 3 Start 1 3 1 1 1" at bounding box center [886, 226] width 348 height 468
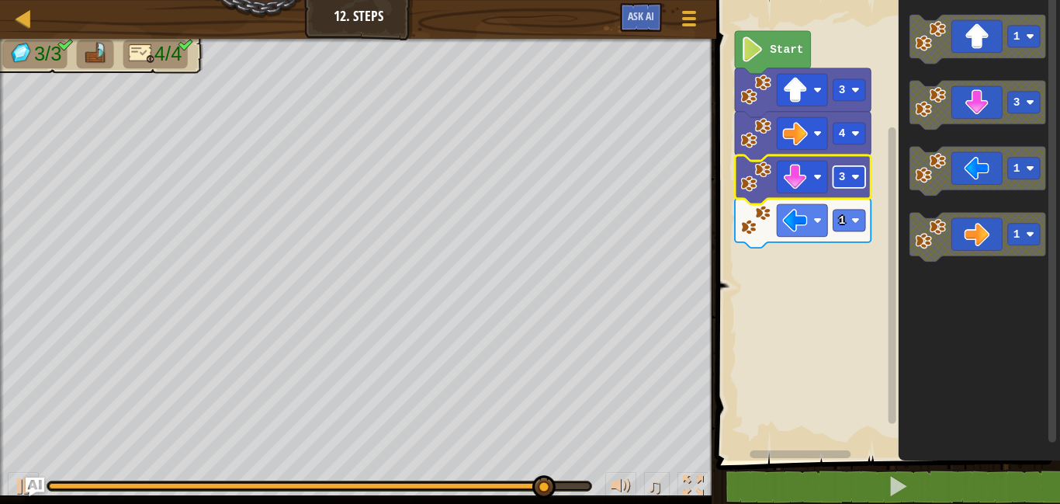
click at [852, 175] on image "Blockly Workspace" at bounding box center [855, 176] width 9 height 9
click at [851, 172] on rect "Blockly Workspace" at bounding box center [850, 177] width 33 height 22
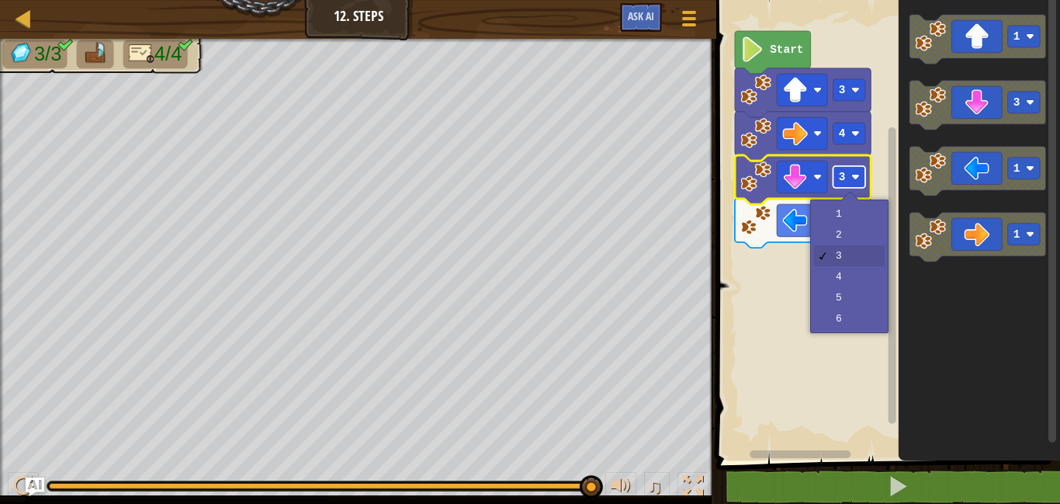
click at [851, 172] on rect "Blockly Workspace" at bounding box center [850, 177] width 33 height 22
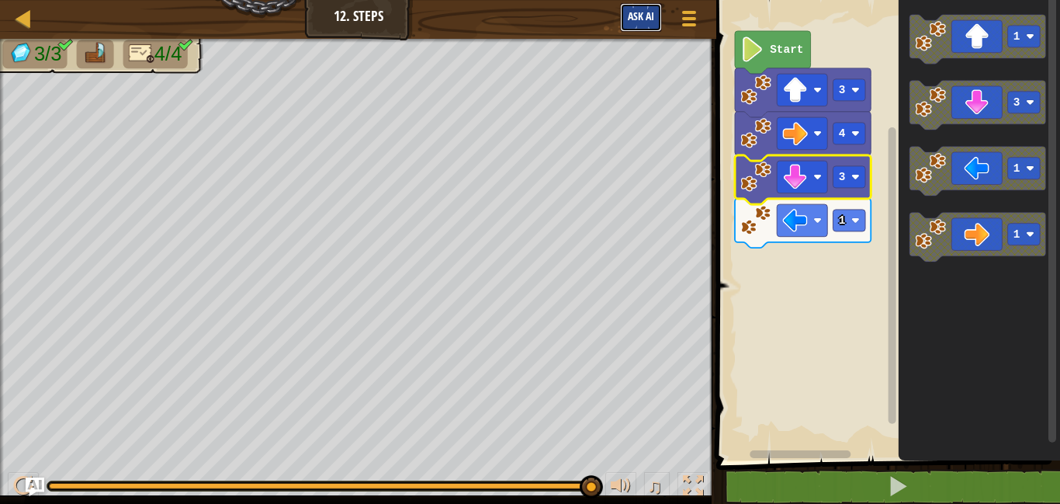
click at [628, 23] on span "Ask AI" at bounding box center [641, 16] width 26 height 15
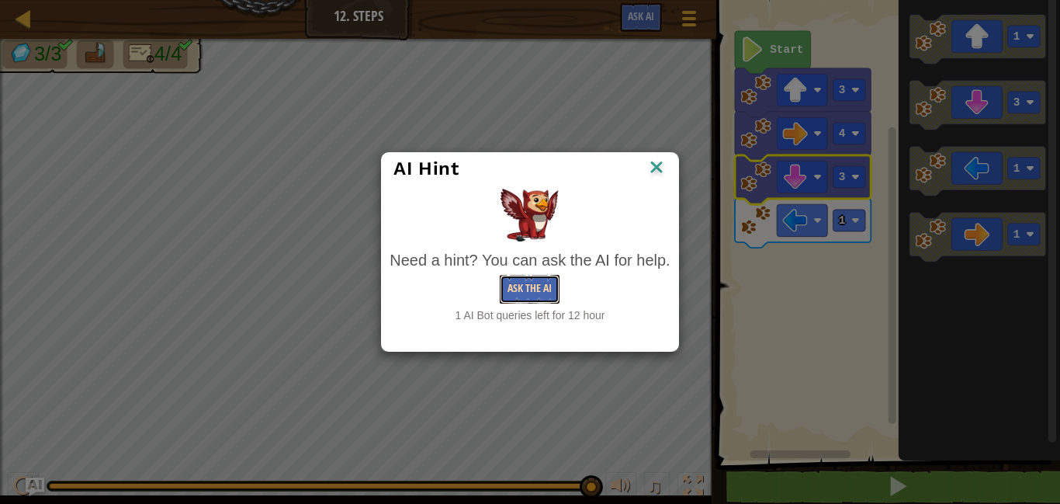
click at [547, 283] on button "Ask the AI" at bounding box center [530, 289] width 60 height 29
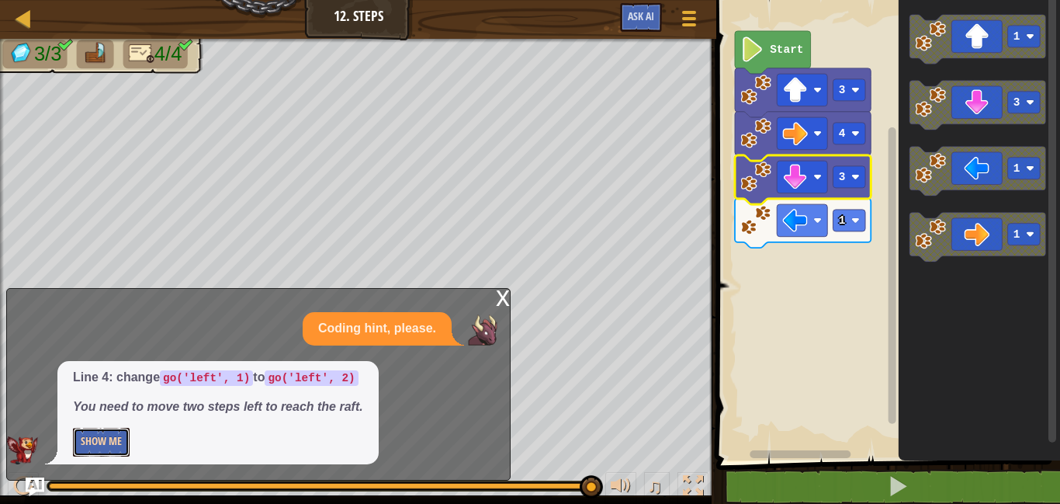
click at [89, 456] on button "Show Me" at bounding box center [101, 442] width 57 height 29
click at [89, 456] on button "Hide" at bounding box center [91, 442] width 36 height 29
click at [89, 456] on button "Show Me" at bounding box center [101, 442] width 57 height 29
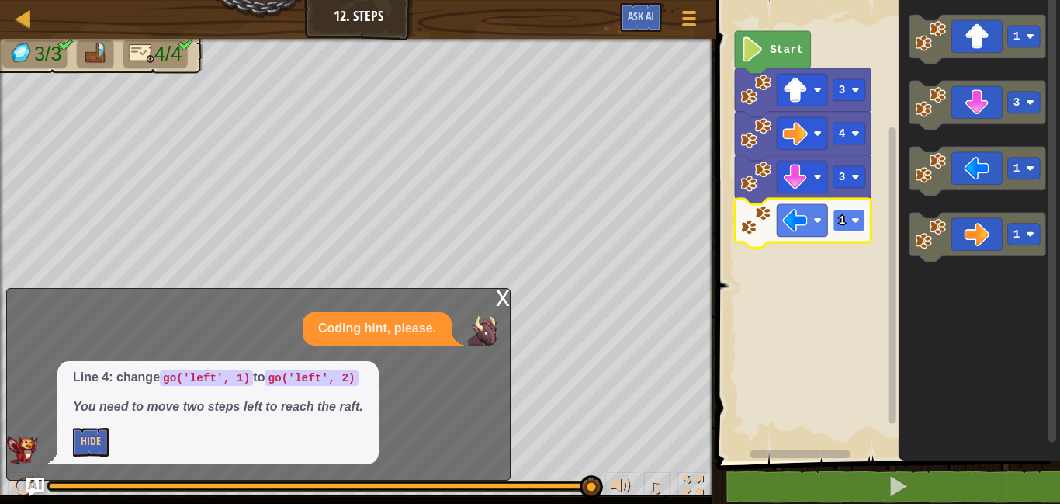
click at [848, 222] on rect "Blockly Workspace" at bounding box center [850, 221] width 33 height 22
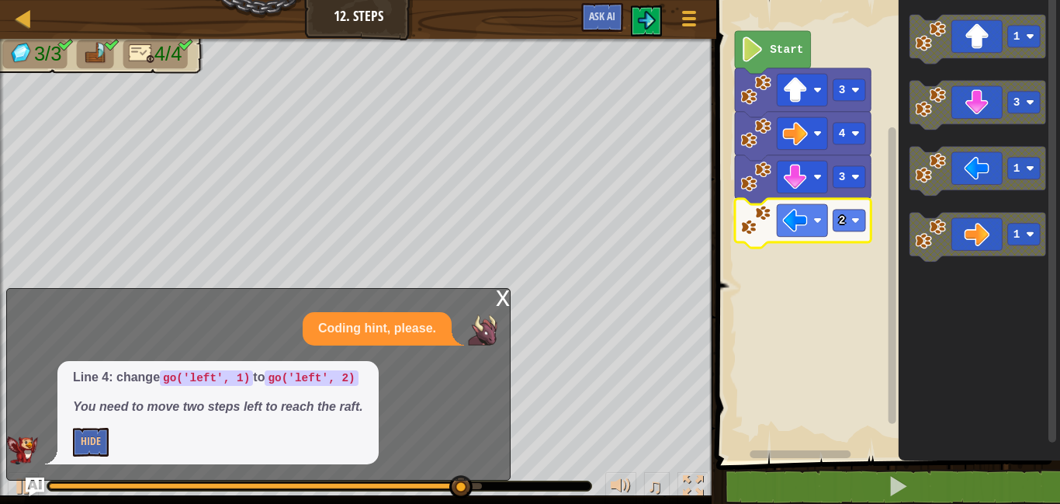
click at [501, 295] on div "x" at bounding box center [503, 297] width 14 height 16
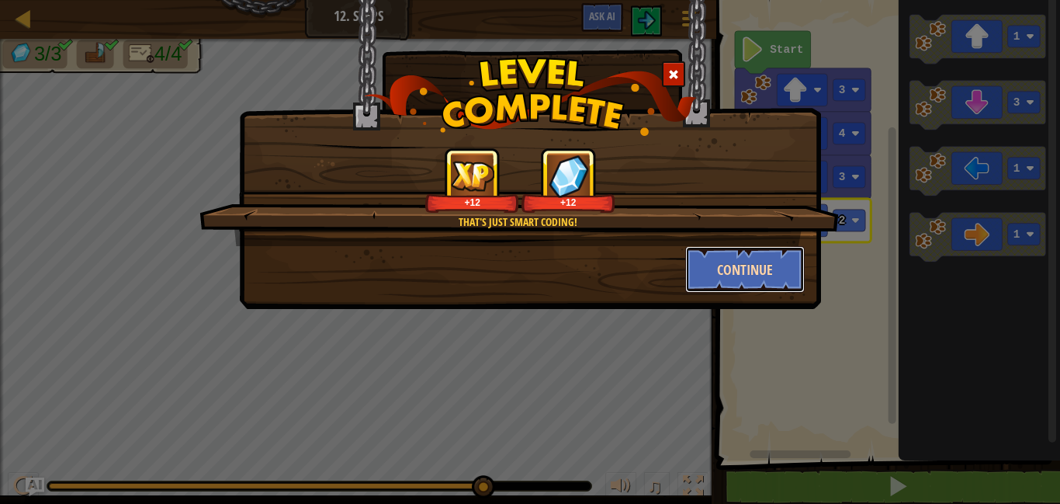
click at [746, 276] on button "Continue" at bounding box center [745, 269] width 120 height 47
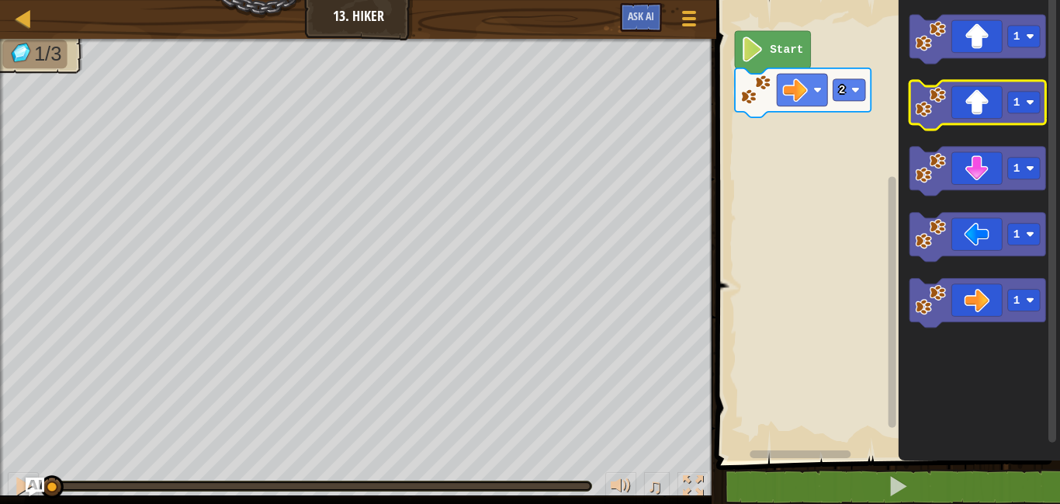
click at [971, 102] on icon "Blockly Workspace" at bounding box center [978, 105] width 136 height 49
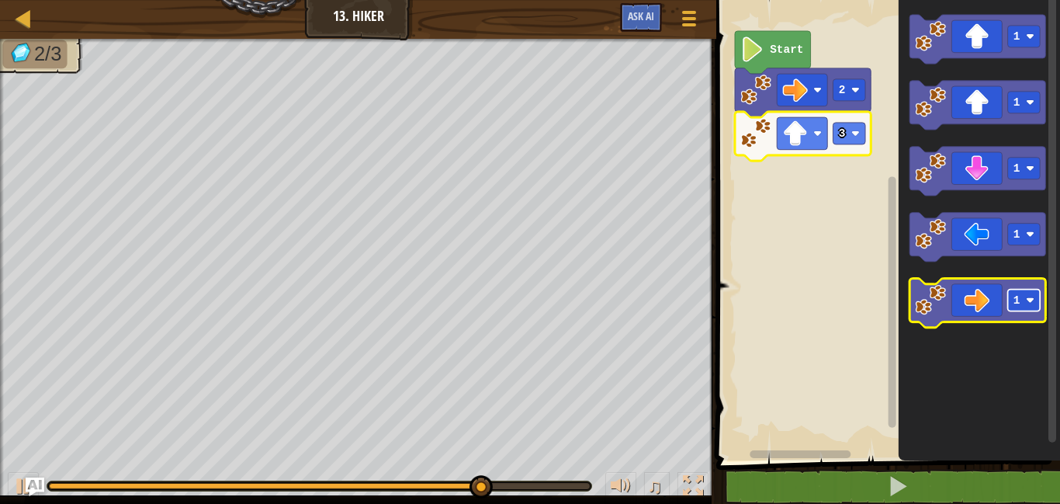
click at [1016, 297] on text "1" at bounding box center [1017, 300] width 7 height 12
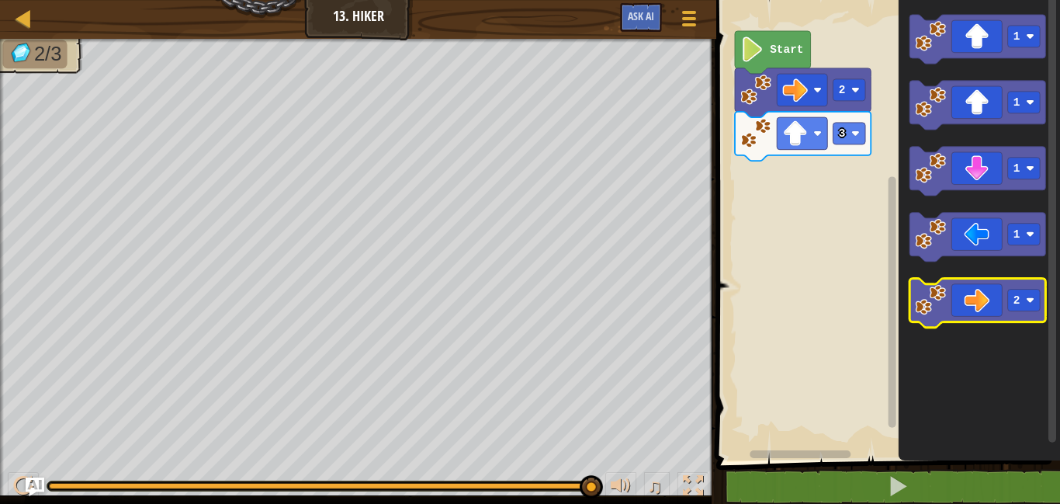
click at [986, 310] on icon "Blockly Workspace" at bounding box center [978, 303] width 136 height 49
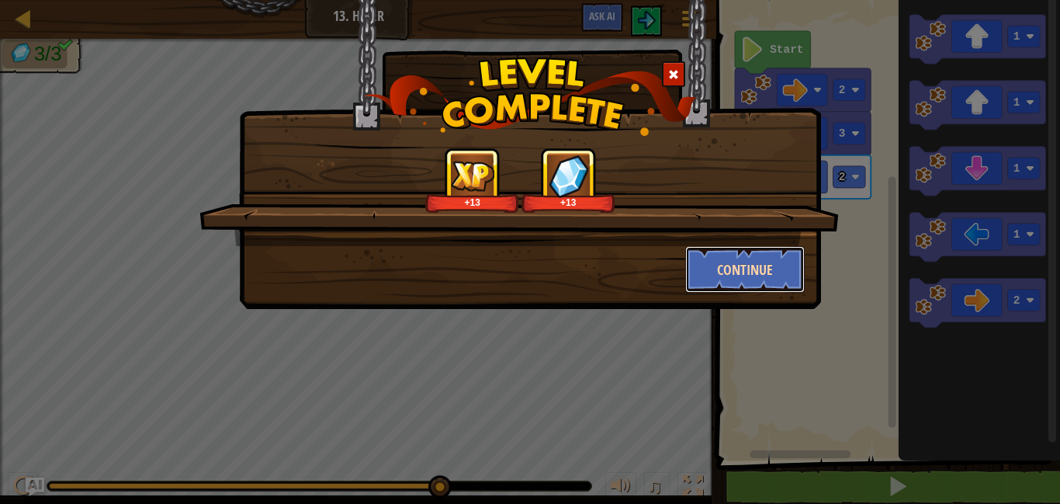
click at [692, 279] on button "Continue" at bounding box center [745, 269] width 120 height 47
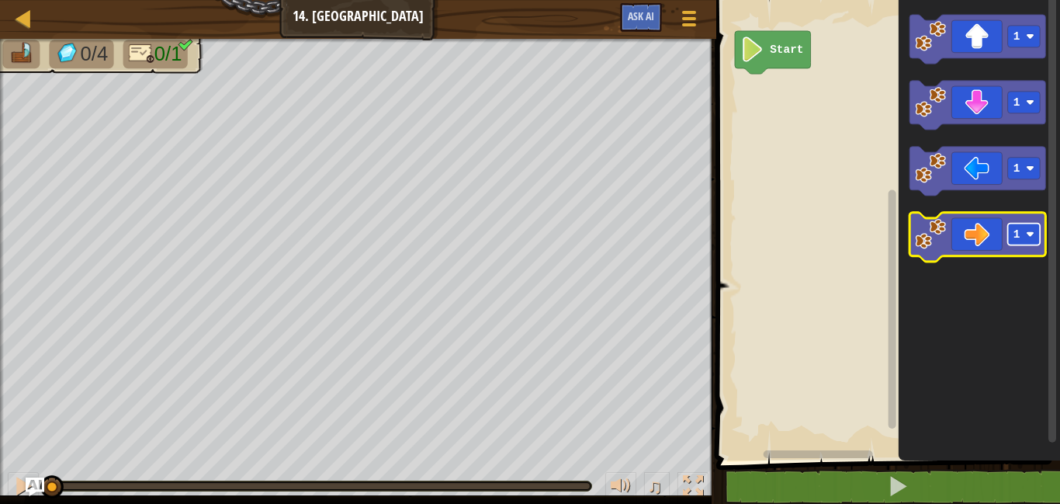
click at [1026, 237] on rect "Blockly Workspace" at bounding box center [1024, 235] width 33 height 22
click at [983, 245] on icon "Blockly Workspace" at bounding box center [978, 237] width 136 height 49
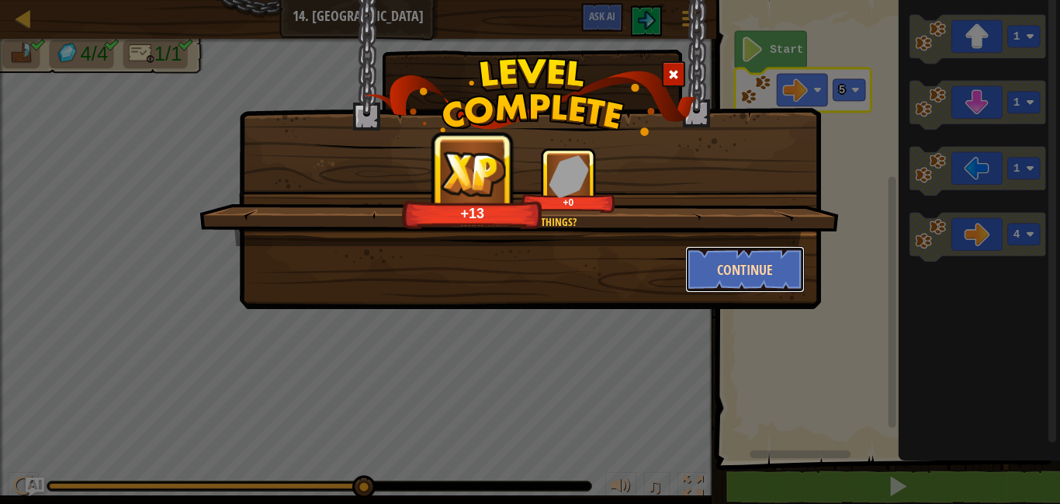
click at [778, 285] on button "Continue" at bounding box center [745, 269] width 120 height 47
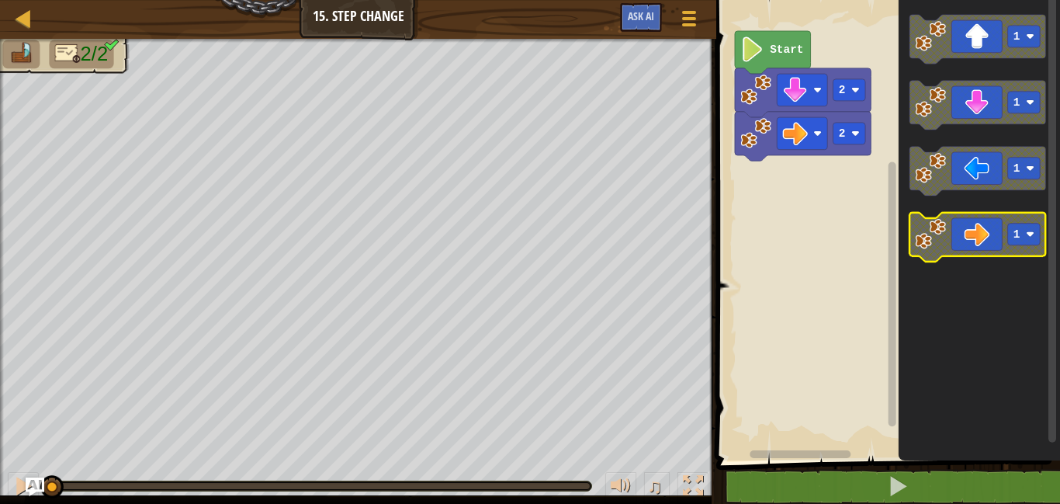
click at [1024, 236] on rect "Blockly Workspace" at bounding box center [1024, 235] width 33 height 22
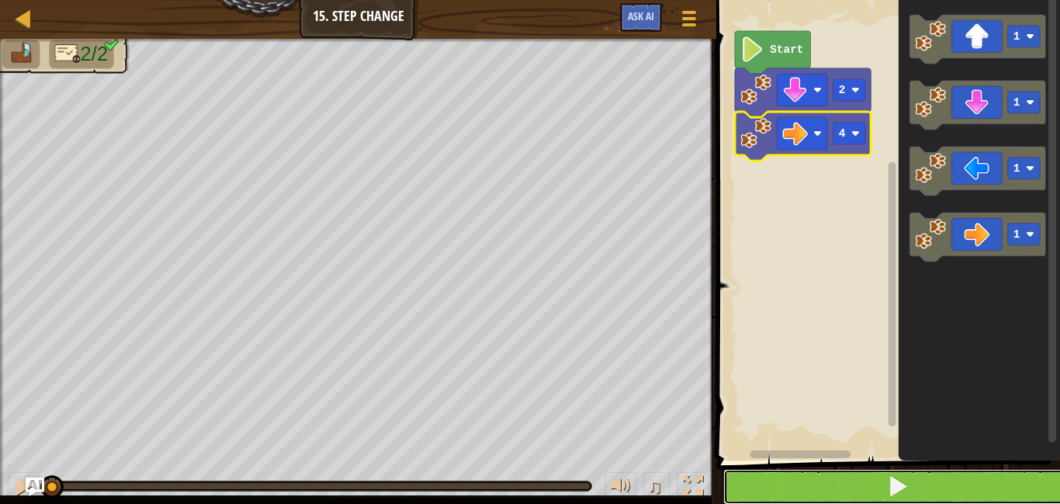
click at [823, 486] on button at bounding box center [897, 487] width 348 height 36
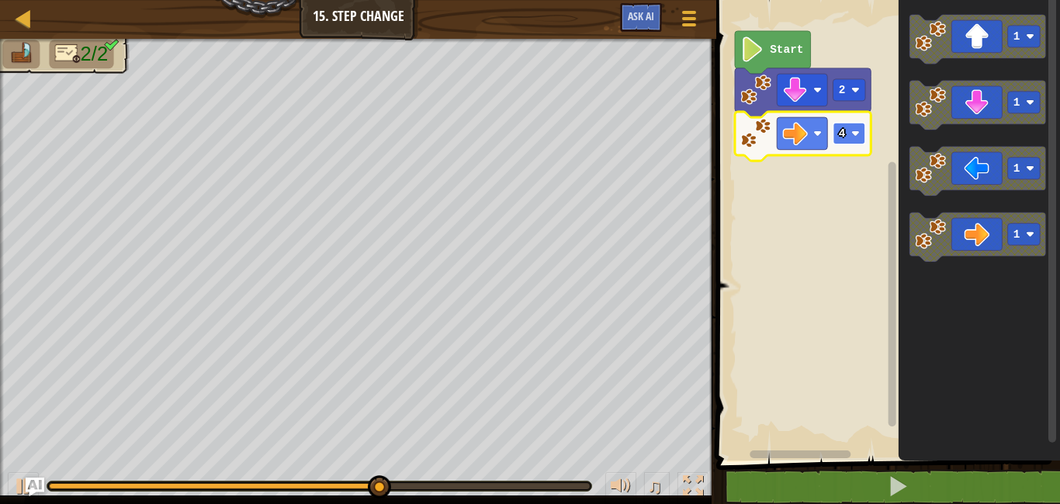
click at [857, 128] on rect "Blockly Workspace" at bounding box center [850, 134] width 33 height 22
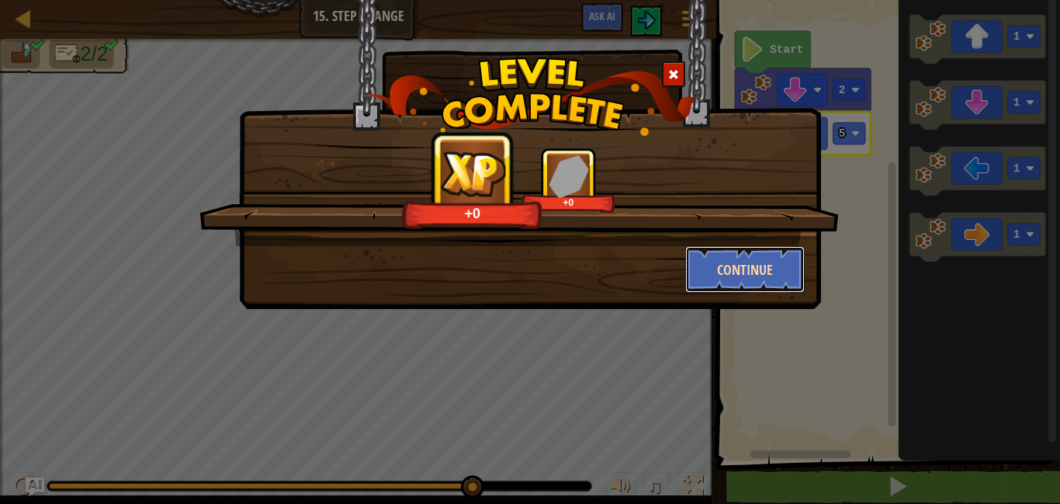
click at [721, 248] on button "Continue" at bounding box center [745, 269] width 120 height 47
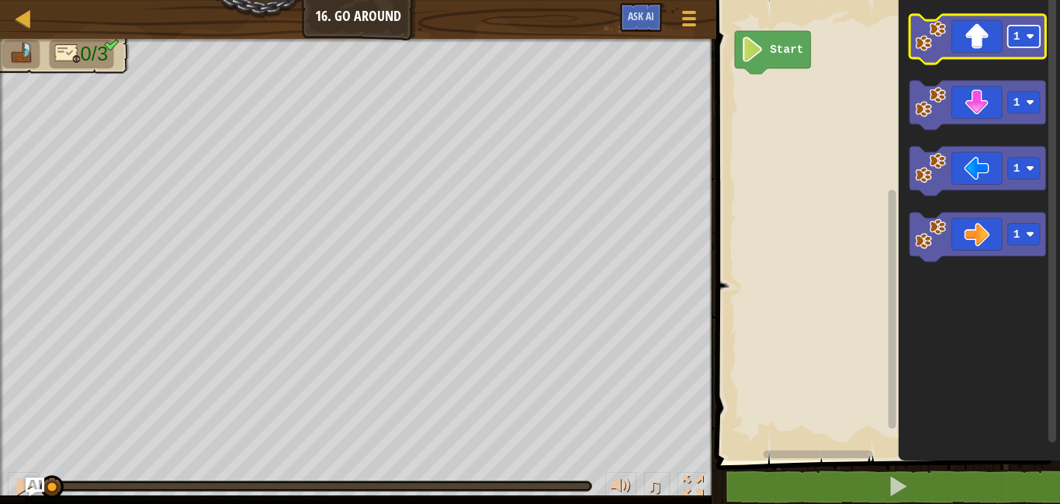
click at [1018, 35] on text "1" at bounding box center [1017, 36] width 7 height 12
click at [958, 36] on icon "Blockly Workspace" at bounding box center [978, 39] width 136 height 49
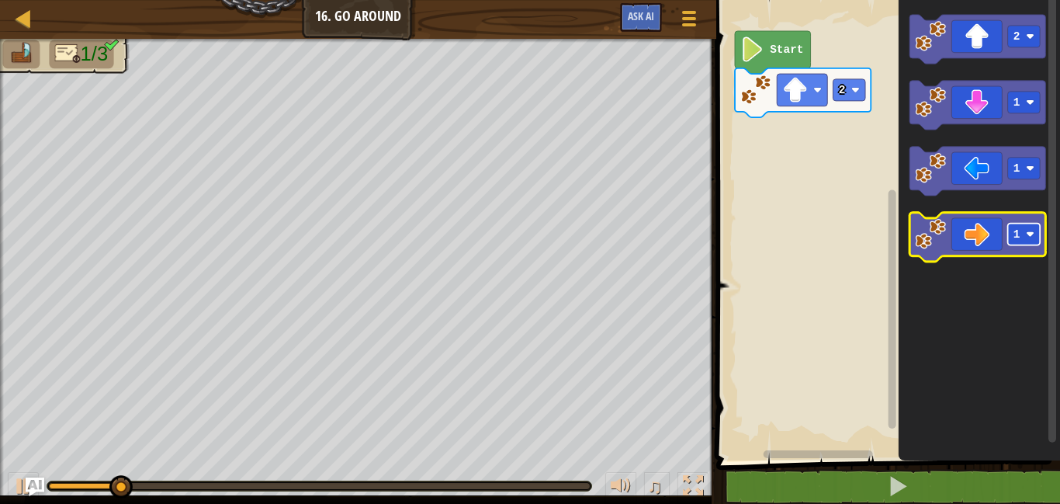
click at [1029, 231] on image "Blockly Workspace" at bounding box center [1030, 234] width 9 height 9
click at [981, 234] on icon "Blockly Workspace" at bounding box center [978, 237] width 136 height 49
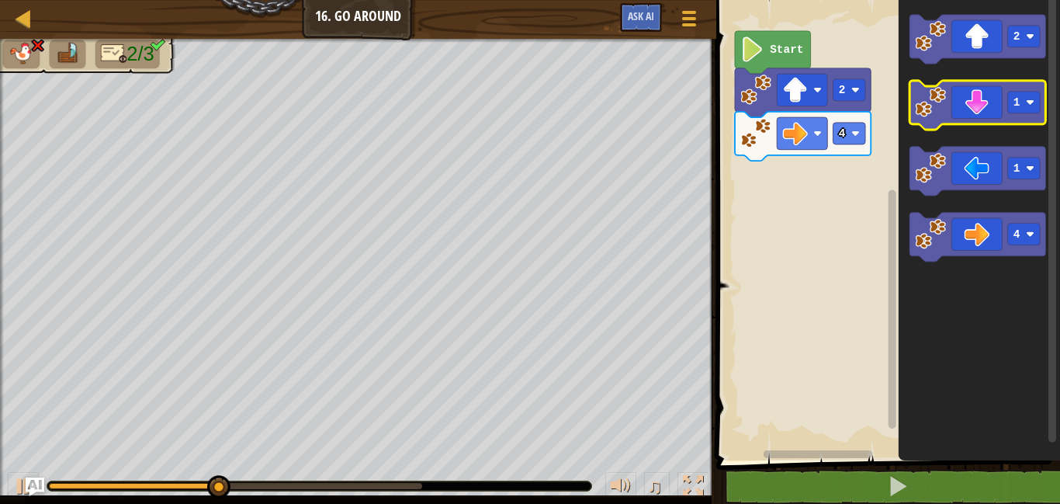
click at [938, 99] on image "Blockly Workspace" at bounding box center [931, 102] width 31 height 31
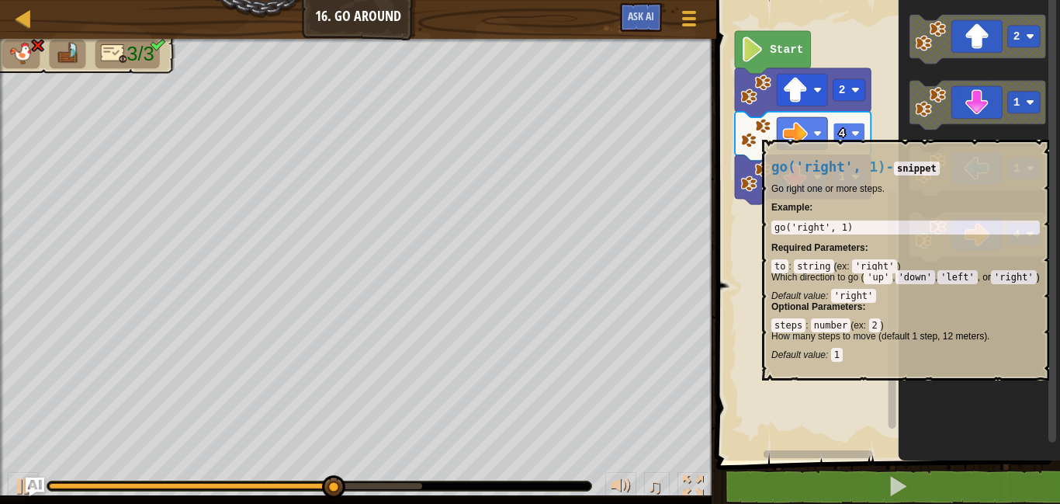
click at [852, 132] on image "Blockly Workspace" at bounding box center [855, 133] width 9 height 9
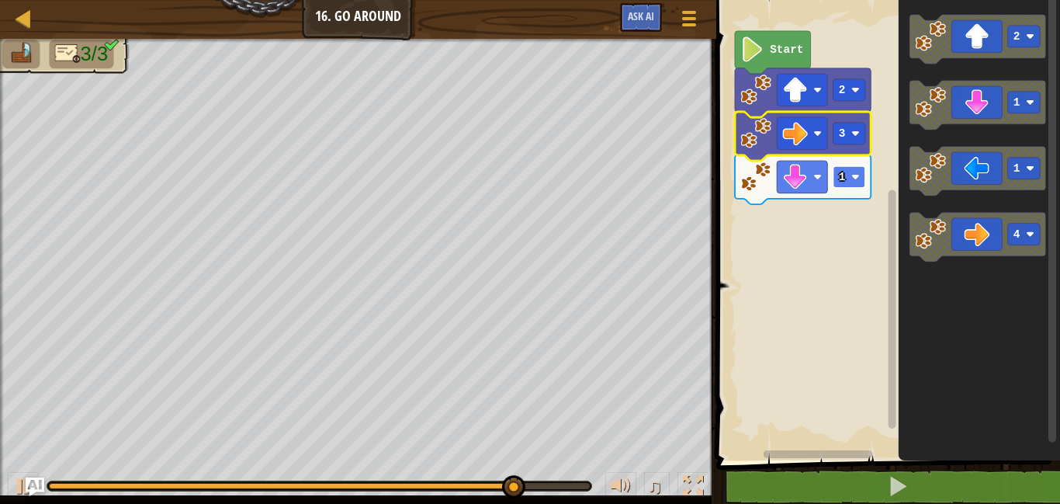
click at [848, 183] on rect "Blockly Workspace" at bounding box center [850, 177] width 33 height 22
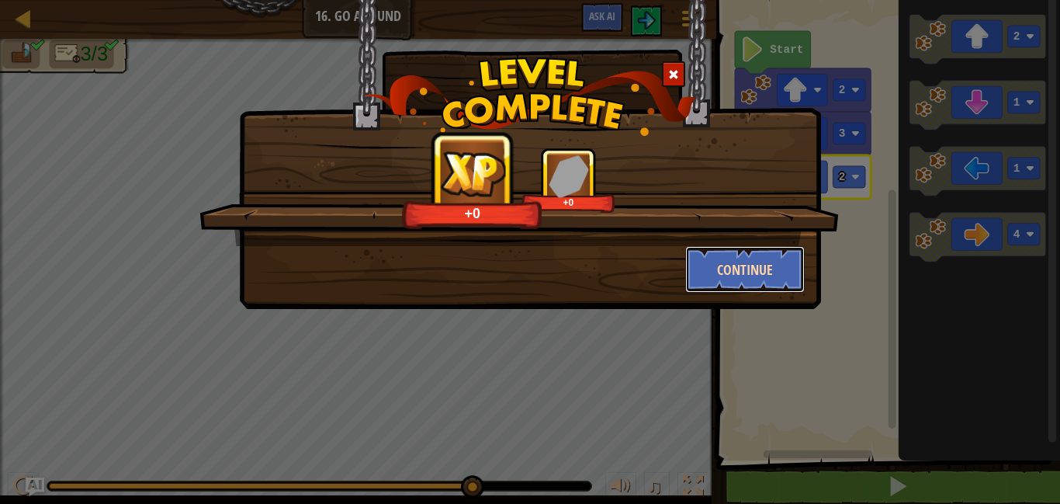
click at [775, 261] on button "Continue" at bounding box center [745, 269] width 120 height 47
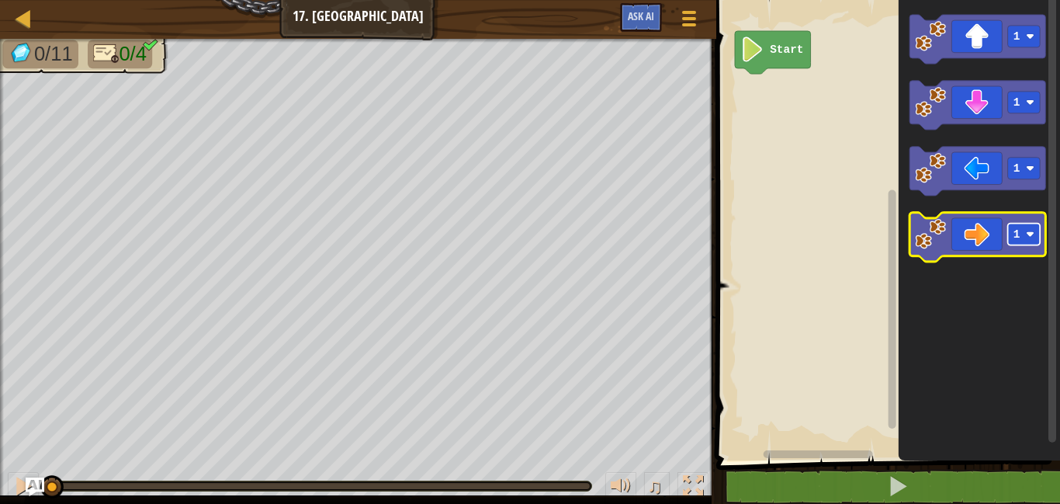
click at [1021, 241] on rect "Blockly Workspace" at bounding box center [1024, 235] width 33 height 22
click at [988, 237] on icon "Blockly Workspace" at bounding box center [978, 237] width 136 height 49
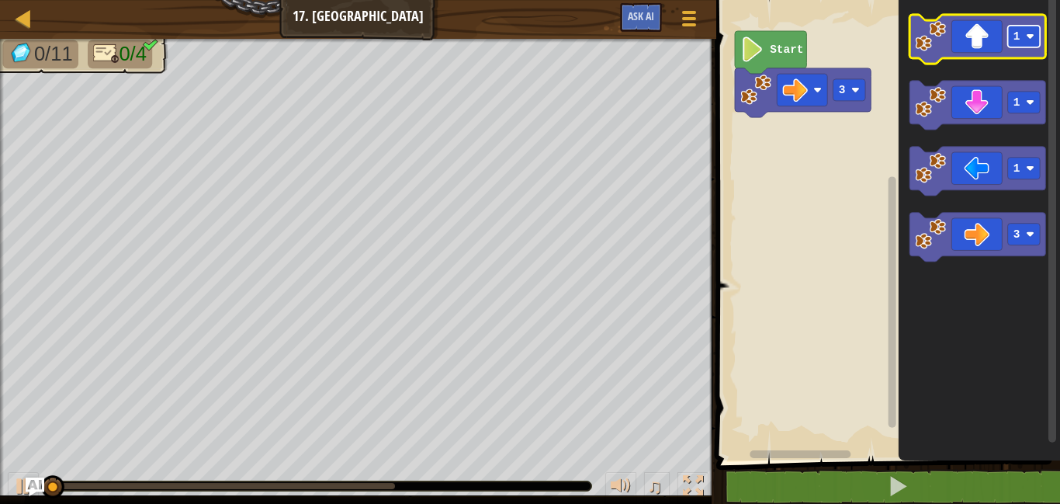
click at [1022, 37] on rect "Blockly Workspace" at bounding box center [1024, 37] width 33 height 22
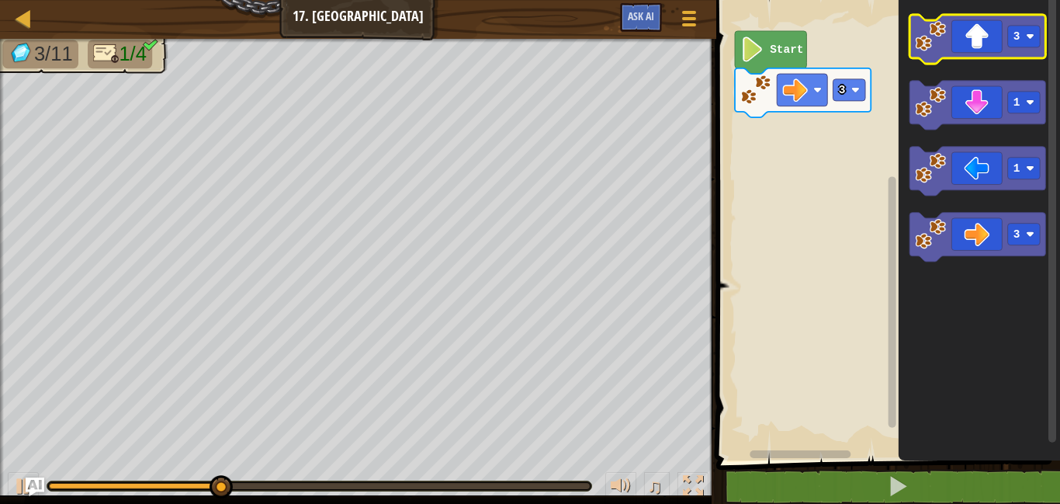
click at [960, 33] on icon "Blockly Workspace" at bounding box center [978, 39] width 136 height 49
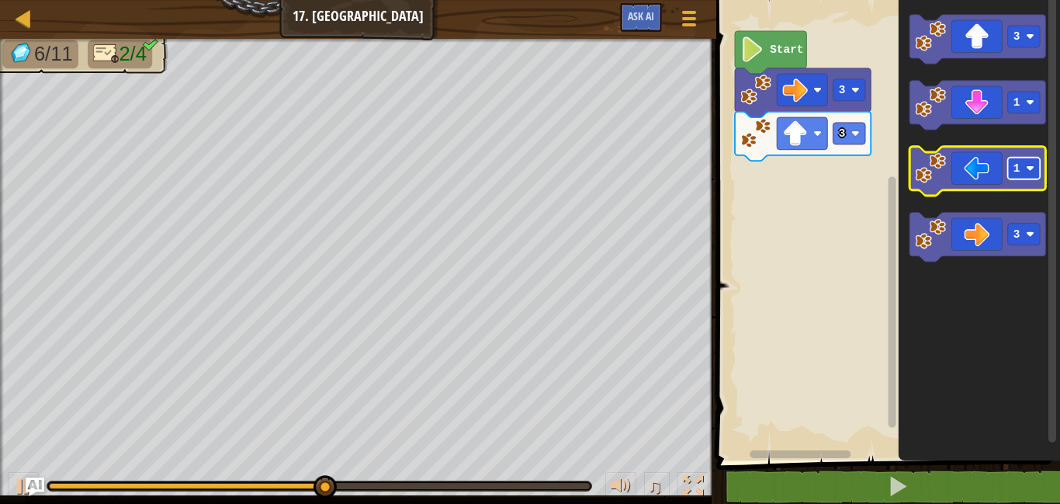
click at [1021, 161] on rect "Blockly Workspace" at bounding box center [1024, 169] width 33 height 22
click at [965, 182] on icon "Blockly Workspace" at bounding box center [978, 171] width 136 height 49
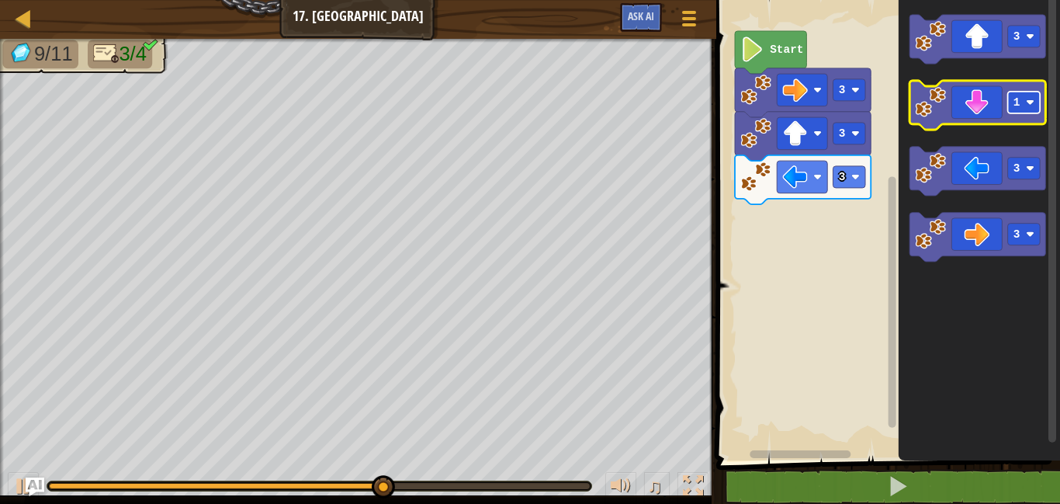
click at [1019, 106] on text "1" at bounding box center [1017, 102] width 7 height 12
click at [978, 106] on icon "Blockly Workspace" at bounding box center [978, 105] width 136 height 49
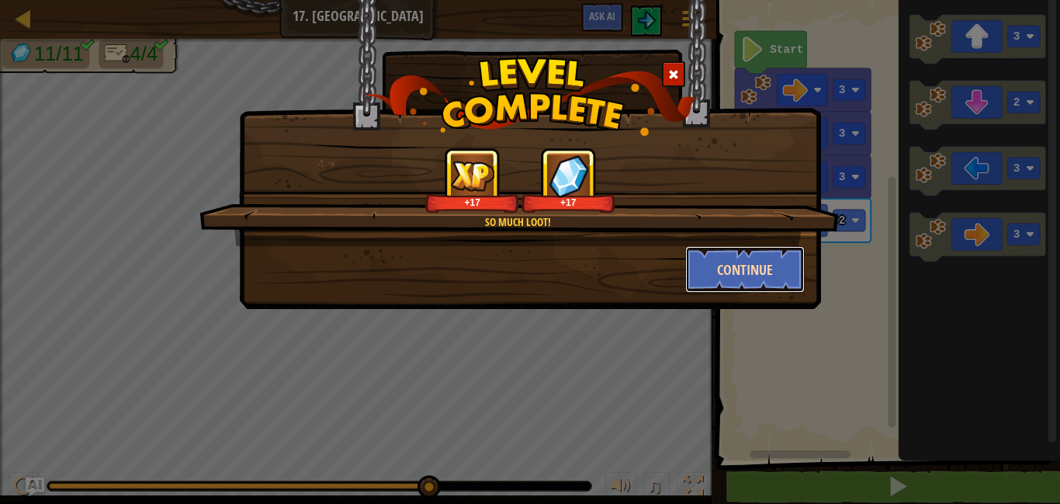
click at [733, 269] on button "Continue" at bounding box center [745, 269] width 120 height 47
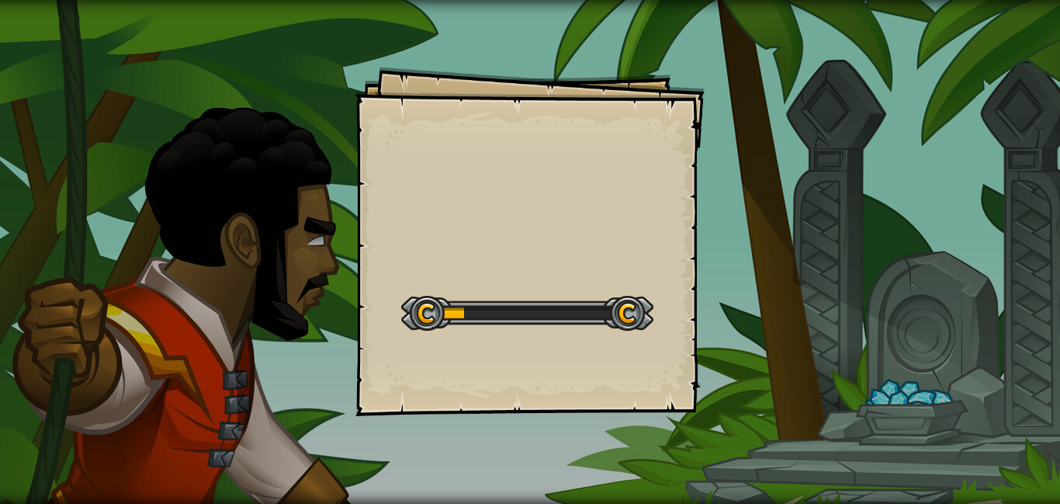
click at [733, 269] on div "Goals Start Level Error loading from server. Try refreshing the page. You'll ne…" at bounding box center [530, 252] width 1060 height 504
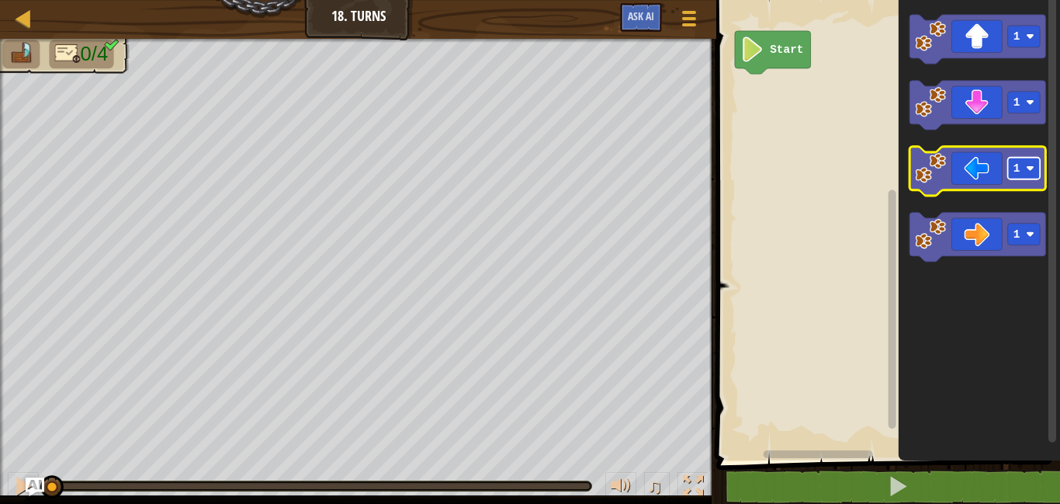
click at [1027, 167] on image "Blockly Workspace" at bounding box center [1030, 168] width 9 height 9
click at [983, 162] on icon "Blockly Workspace" at bounding box center [978, 171] width 136 height 49
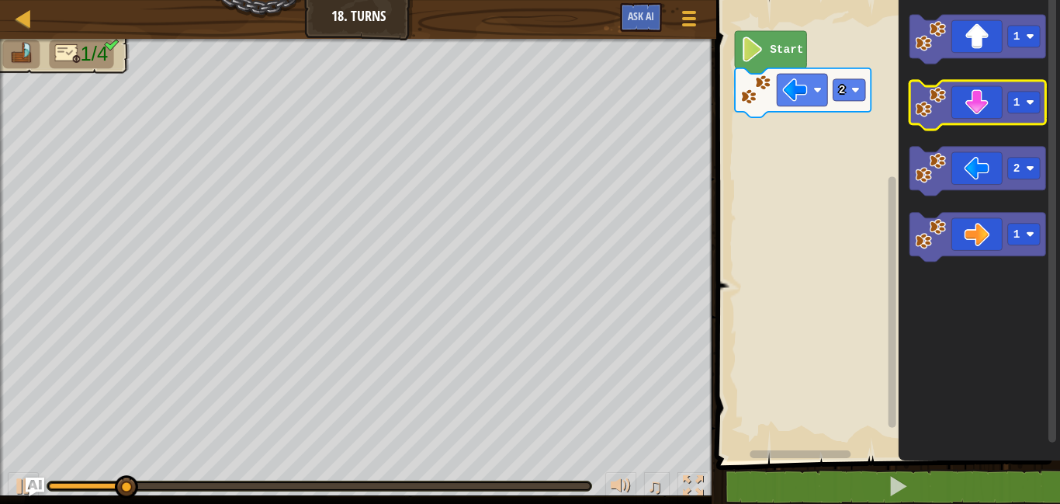
click at [1018, 86] on icon "Blockly Workspace" at bounding box center [978, 105] width 136 height 49
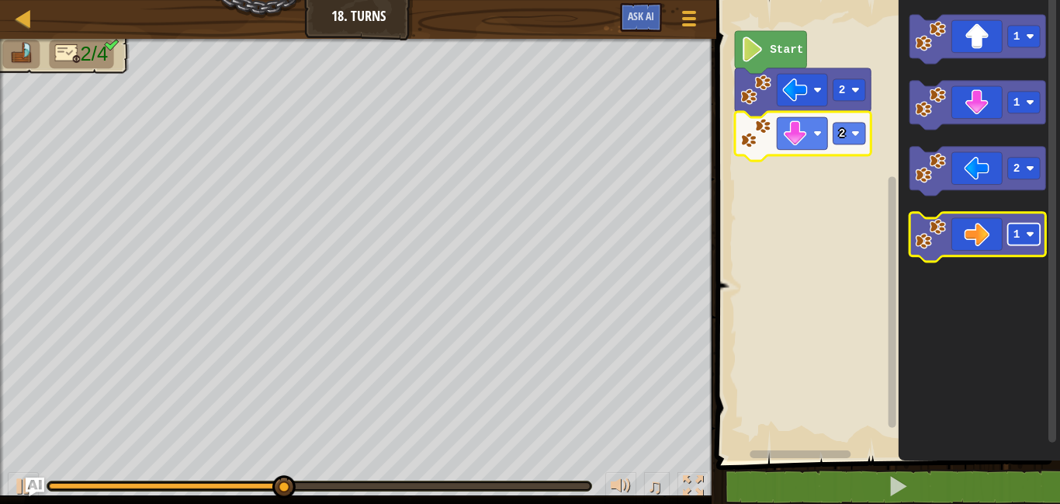
click at [1017, 232] on text "1" at bounding box center [1017, 234] width 7 height 12
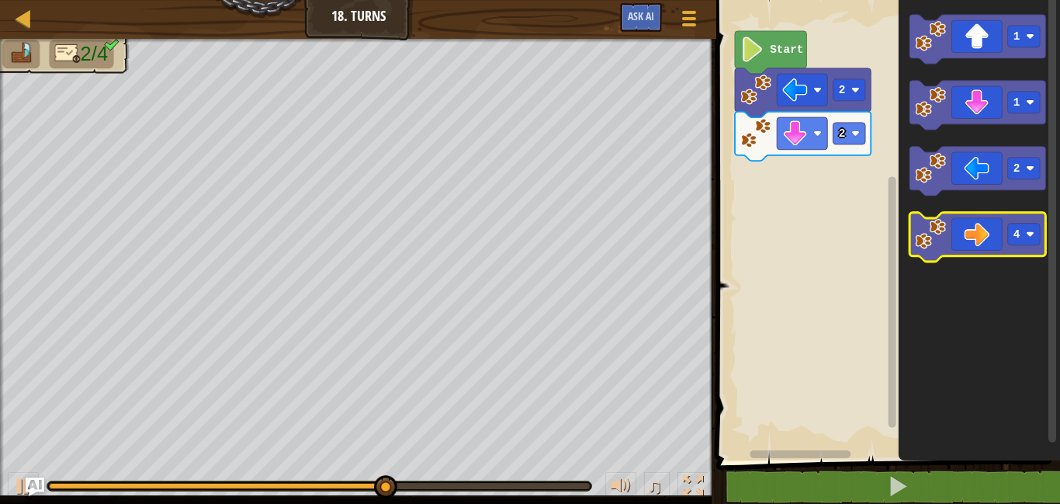
click at [970, 237] on icon "Blockly Workspace" at bounding box center [978, 237] width 136 height 49
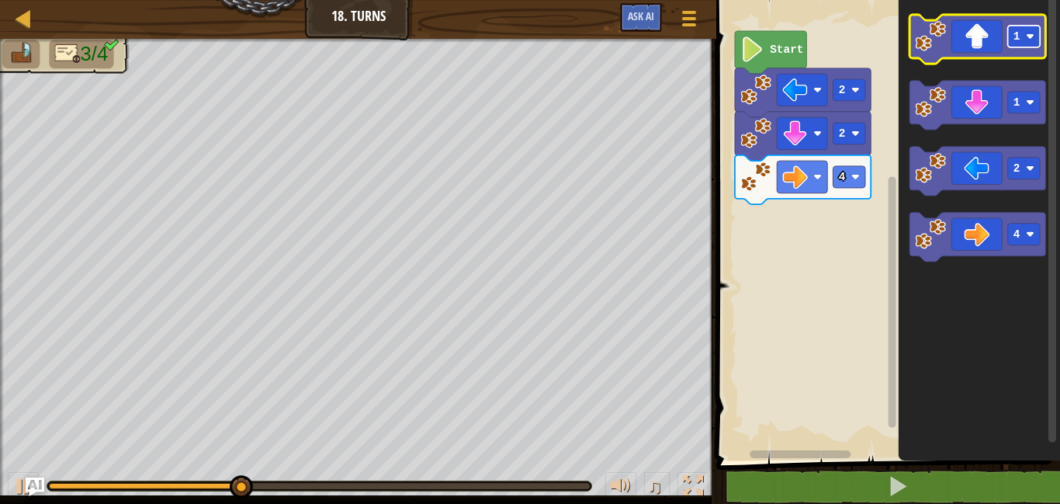
click at [1029, 37] on image "Blockly Workspace" at bounding box center [1030, 36] width 9 height 9
click at [958, 32] on icon "Blockly Workspace" at bounding box center [978, 39] width 136 height 49
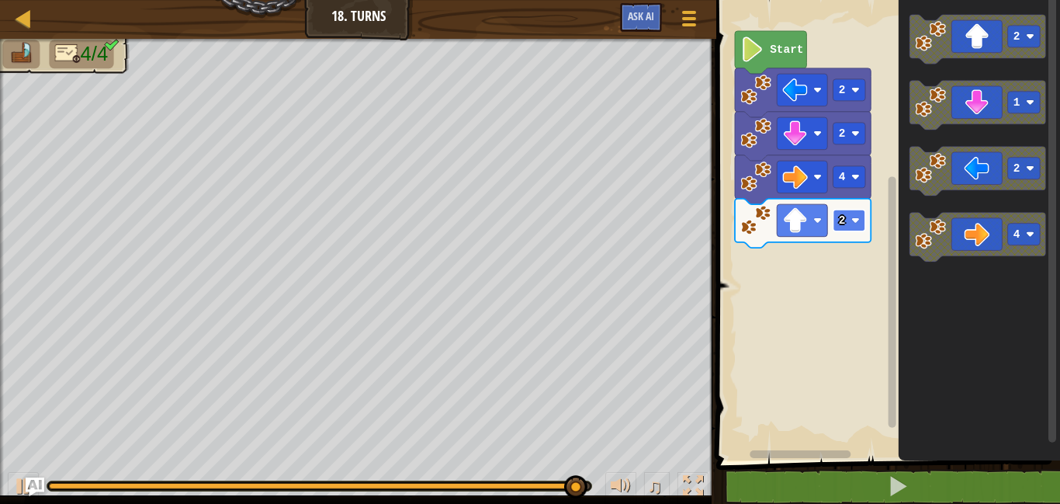
click at [845, 217] on rect "Blockly Workspace" at bounding box center [850, 221] width 33 height 22
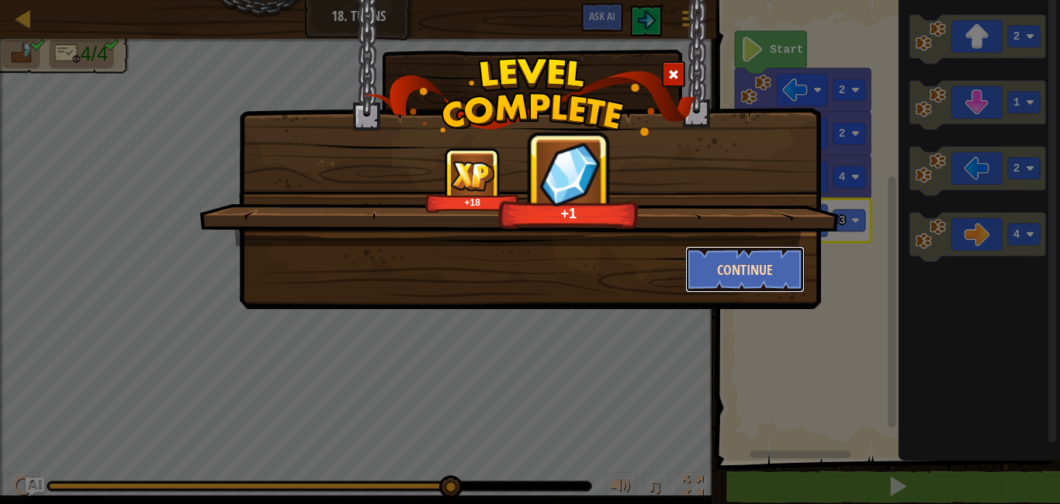
click at [764, 278] on button "Continue" at bounding box center [745, 269] width 120 height 47
